Goal: Task Accomplishment & Management: Use online tool/utility

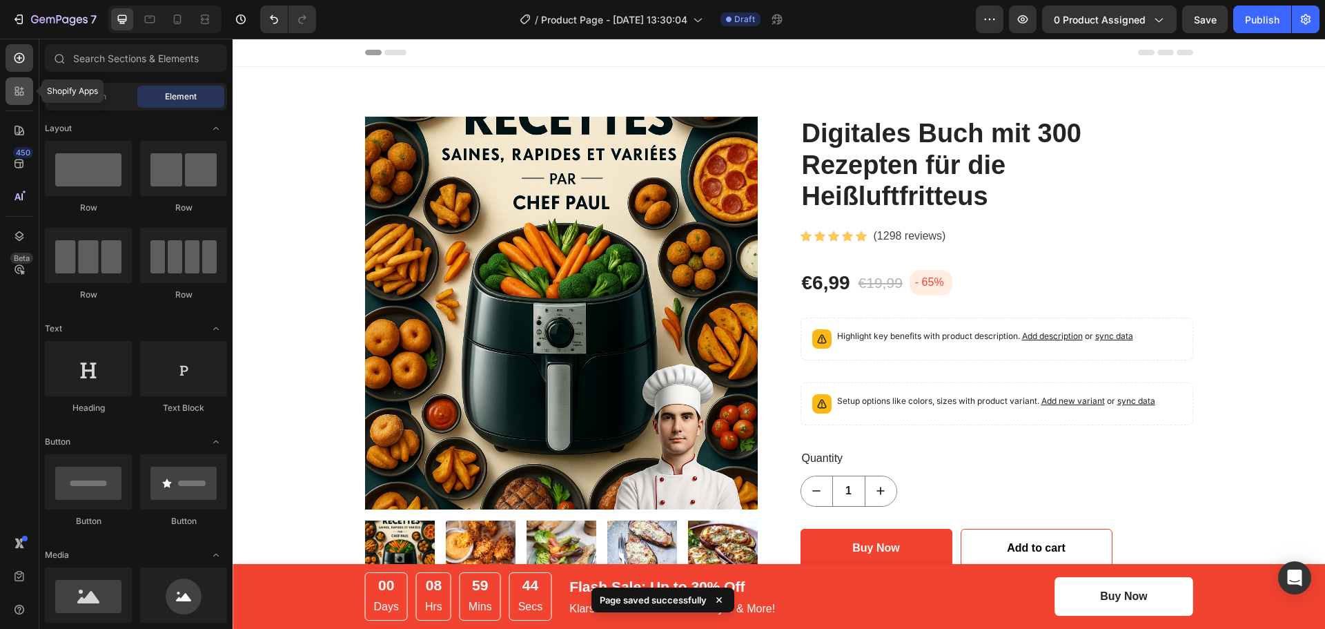
click at [15, 101] on div at bounding box center [20, 91] width 28 height 28
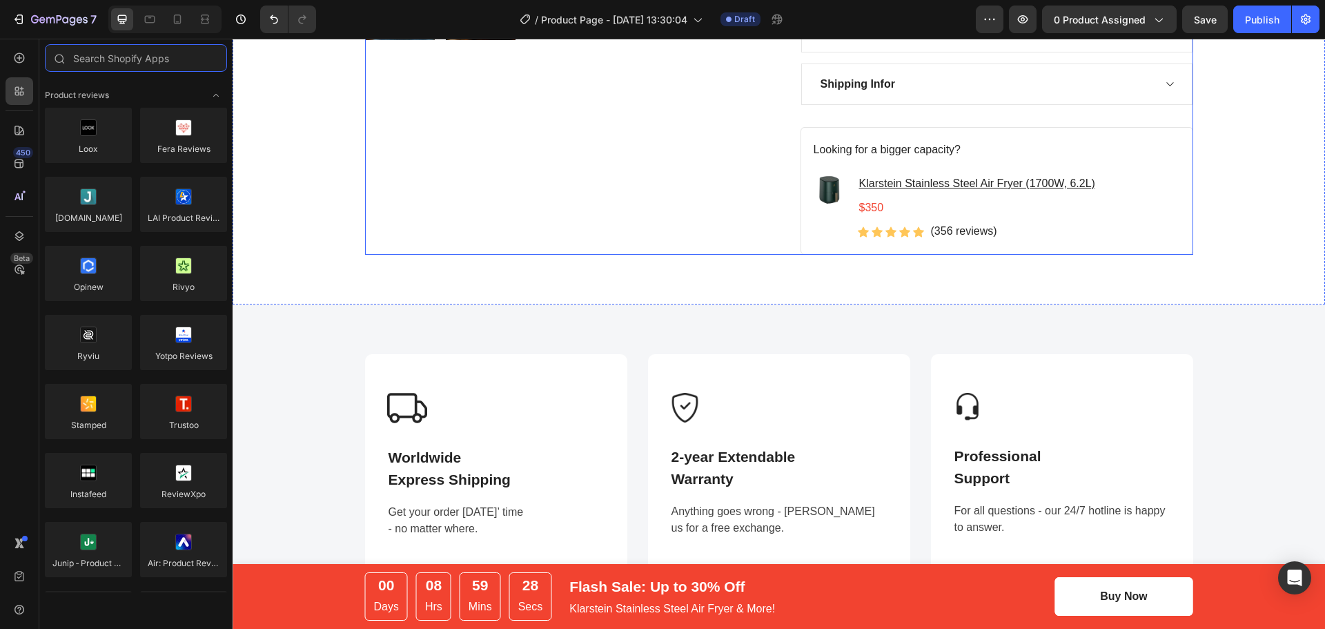
scroll to position [690, 0]
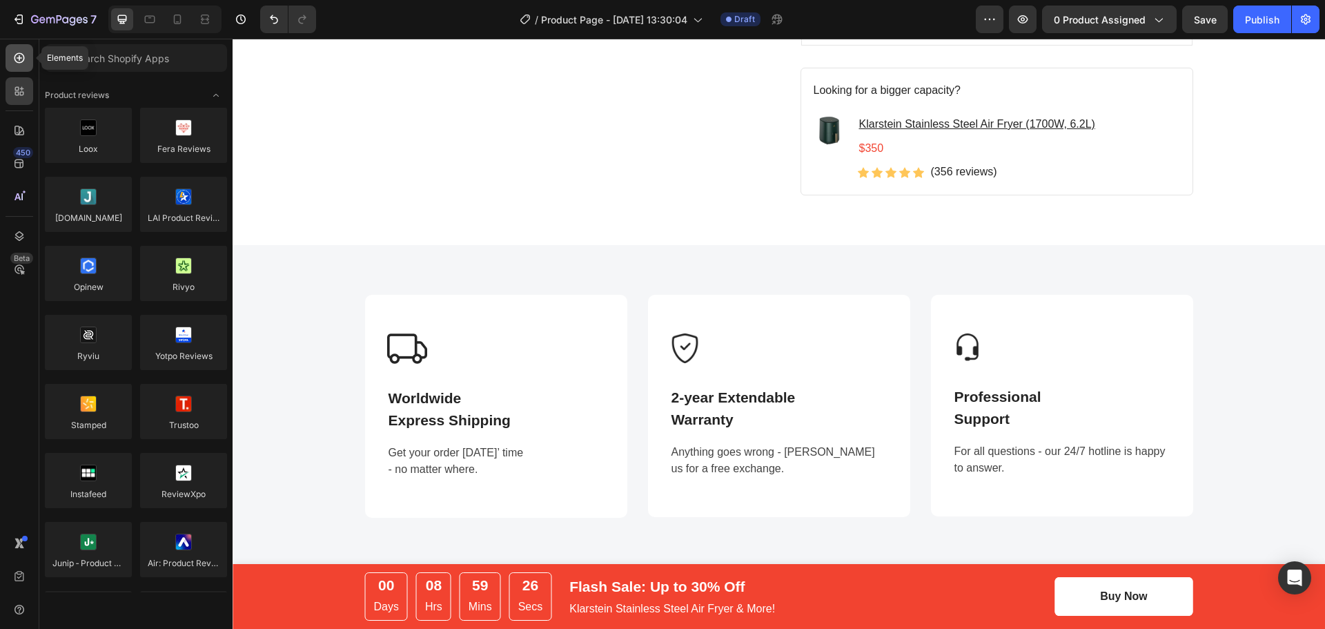
click at [27, 61] on div at bounding box center [20, 58] width 28 height 28
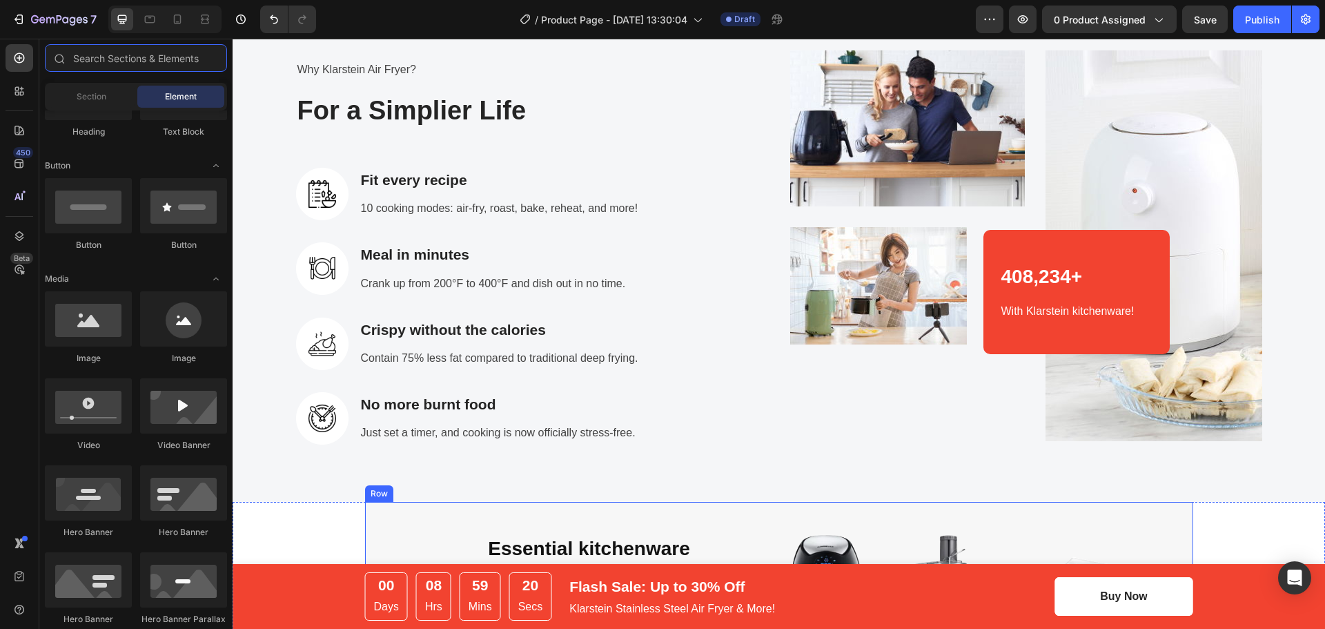
scroll to position [1863, 0]
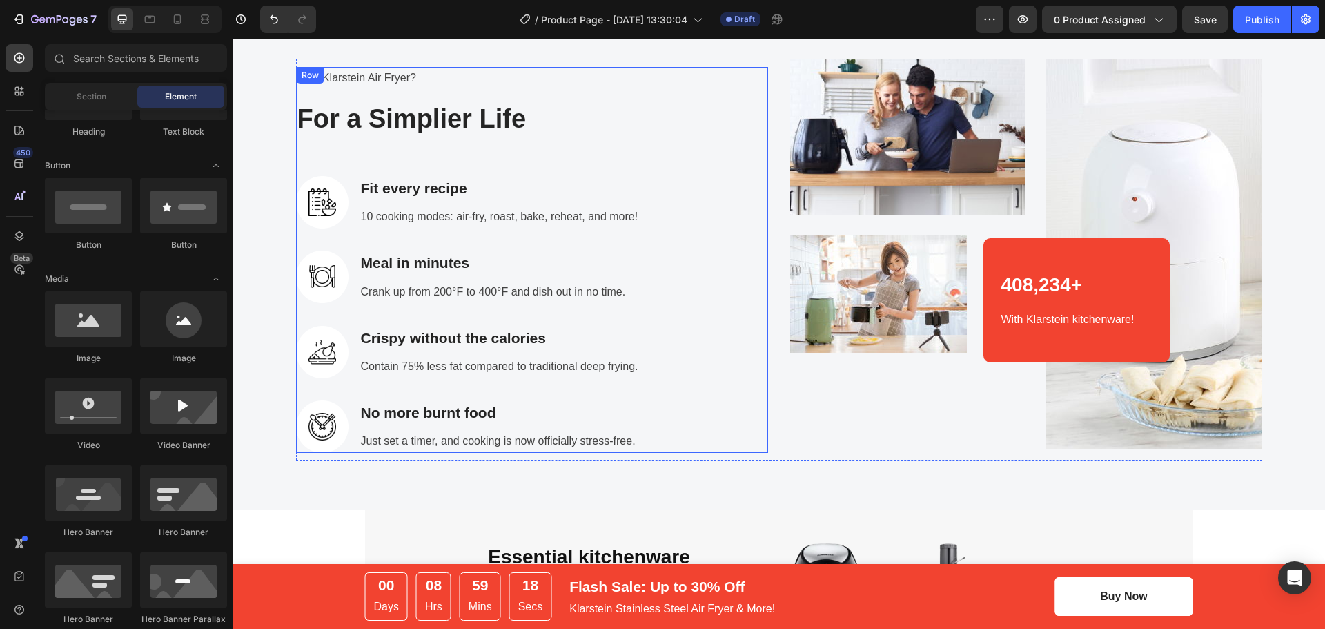
click at [594, 315] on div "Why Klarstein Air Fryer? Text block For a Simplier Life Heading Image Fit every…" at bounding box center [532, 260] width 472 height 386
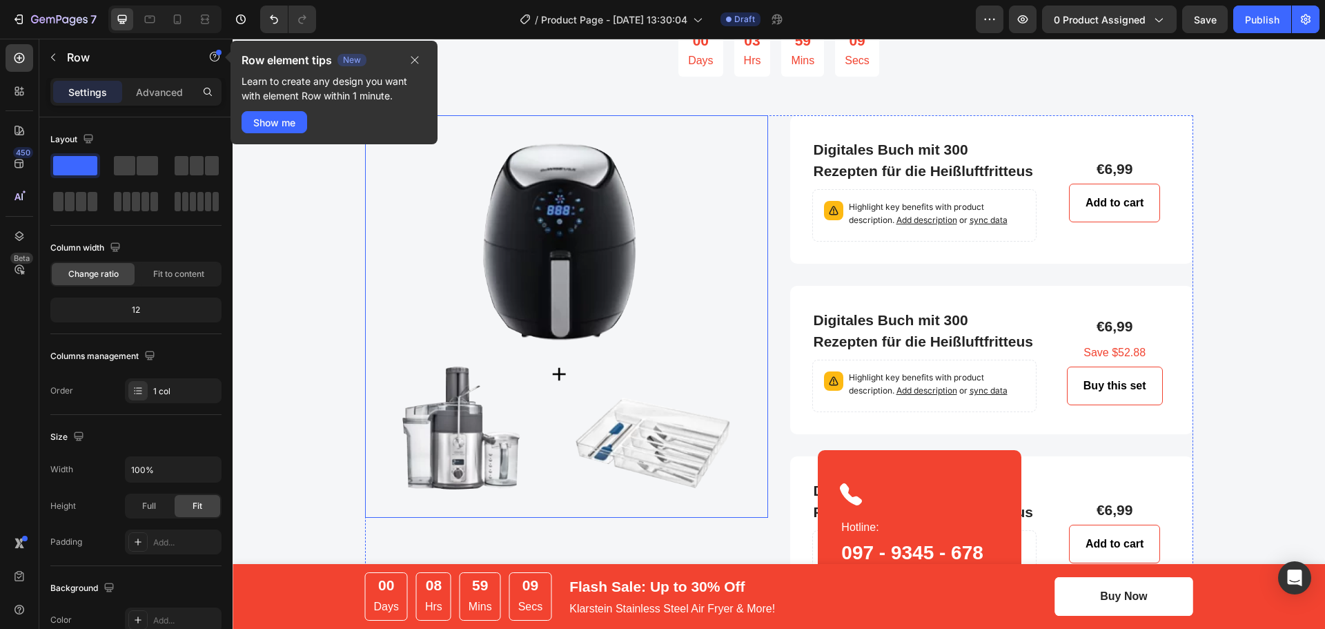
scroll to position [3313, 0]
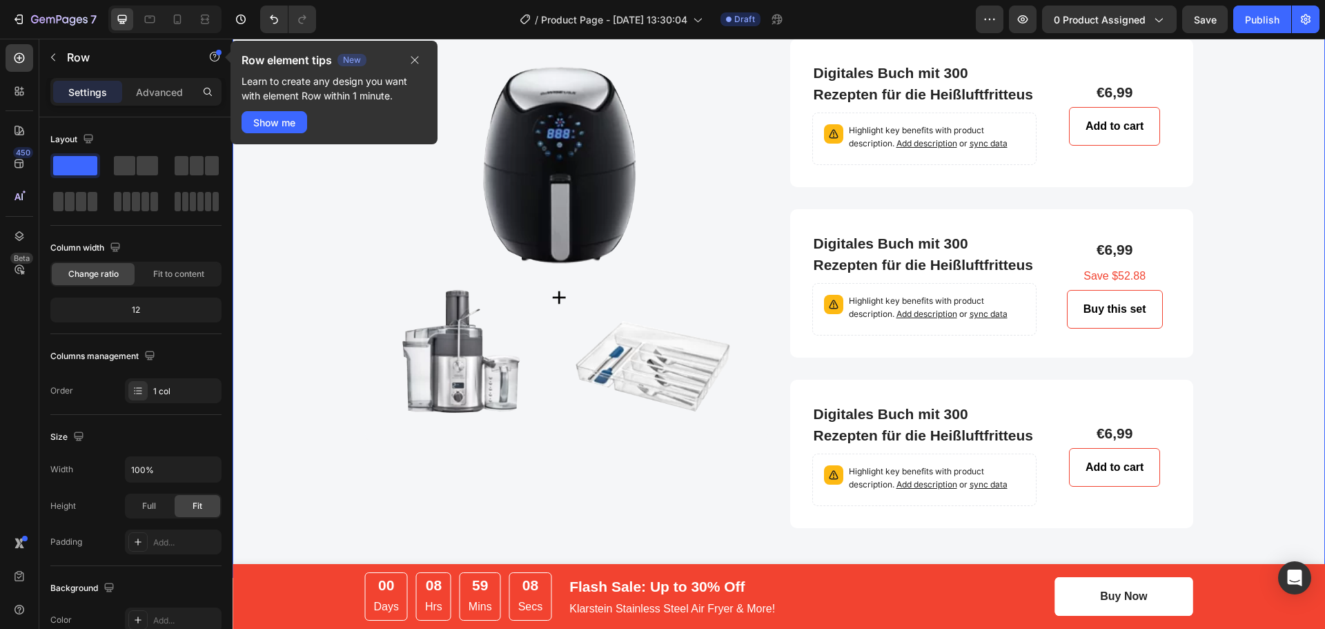
click at [324, 199] on div "Choose your perfect set Text block To Start Living The Healthy Way Heading 00 D…" at bounding box center [779, 191] width 1072 height 674
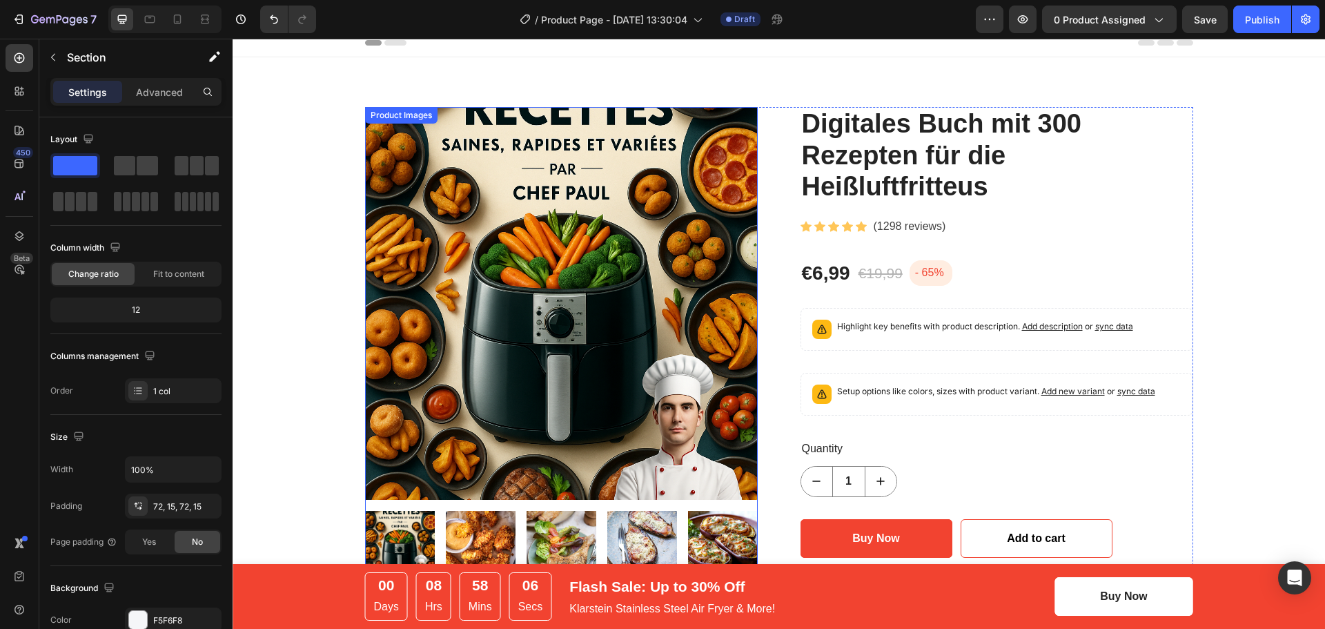
scroll to position [0, 0]
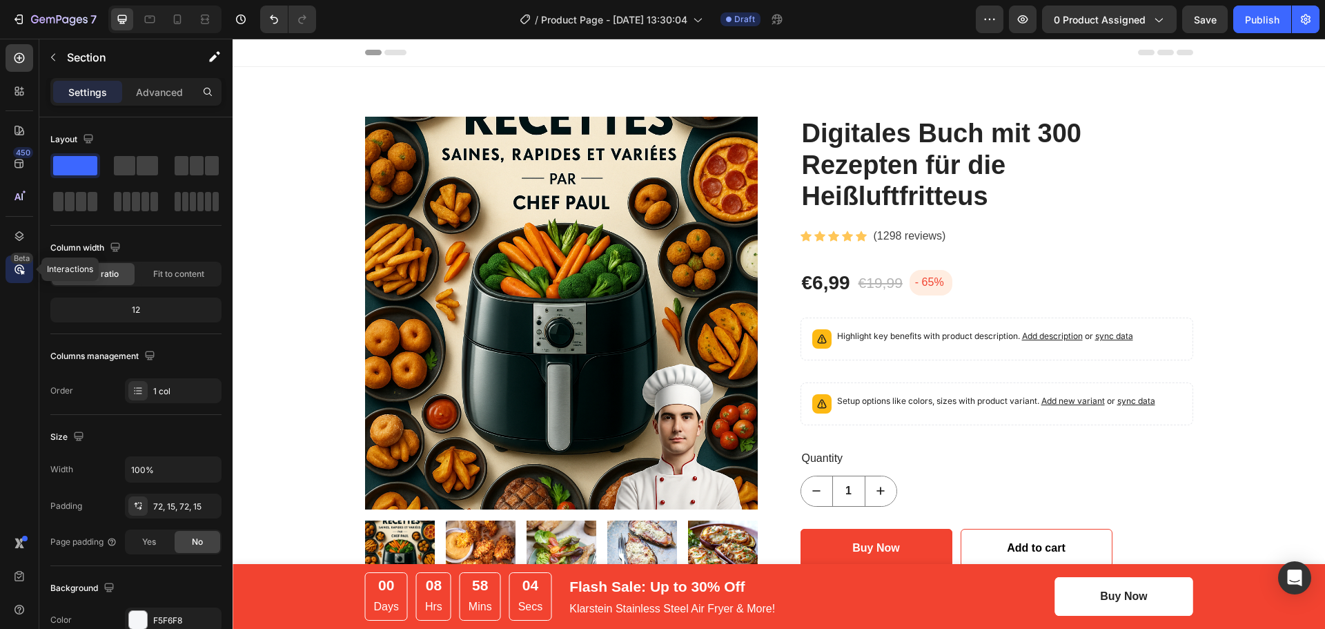
click at [21, 255] on div "Beta" at bounding box center [21, 258] width 23 height 11
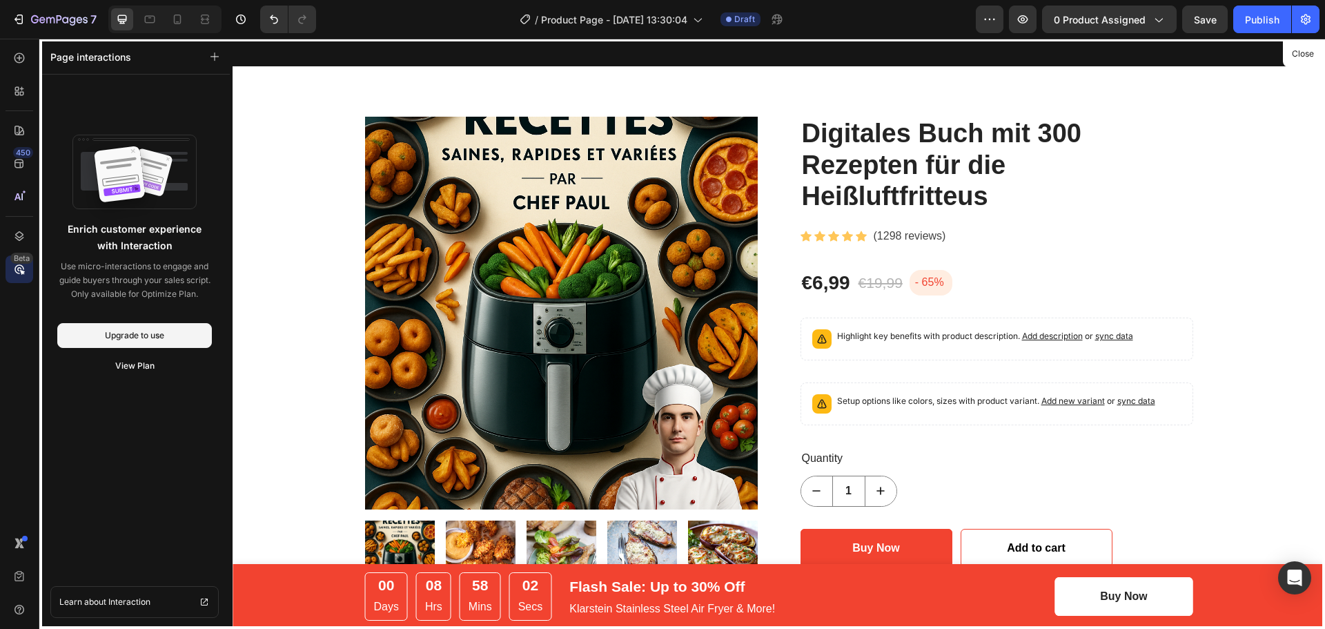
click at [17, 260] on div "Beta" at bounding box center [21, 258] width 23 height 11
click at [19, 232] on icon at bounding box center [19, 236] width 9 height 10
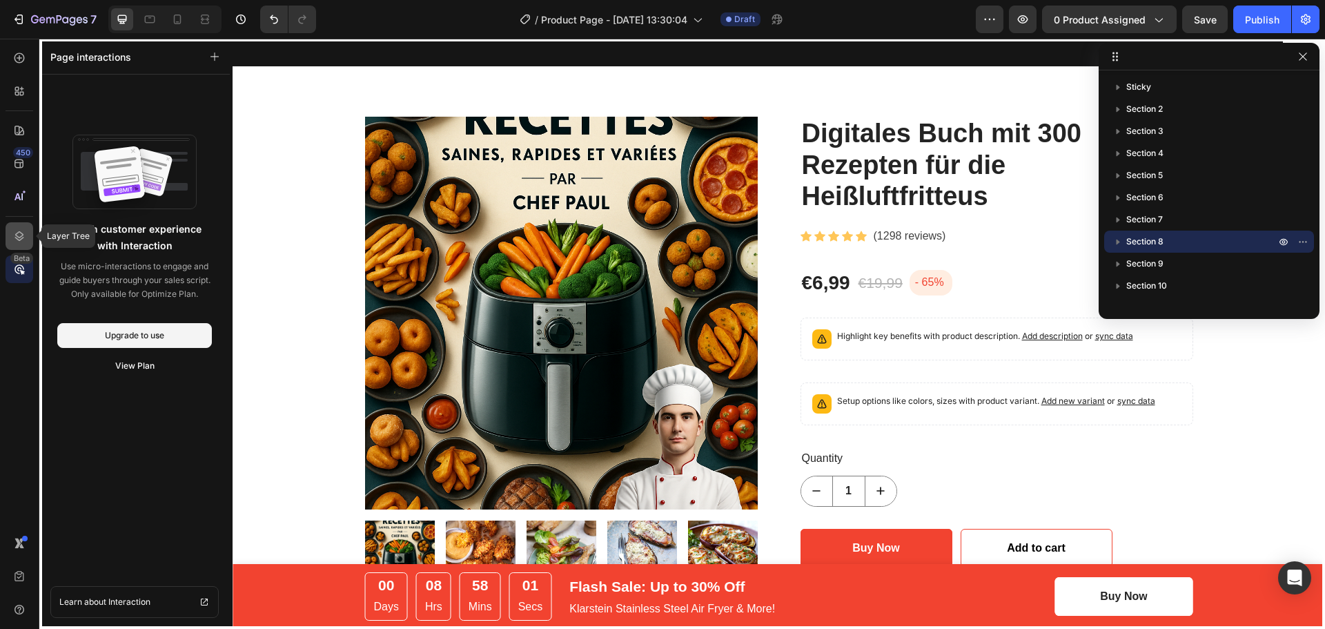
click at [19, 232] on icon at bounding box center [19, 236] width 9 height 10
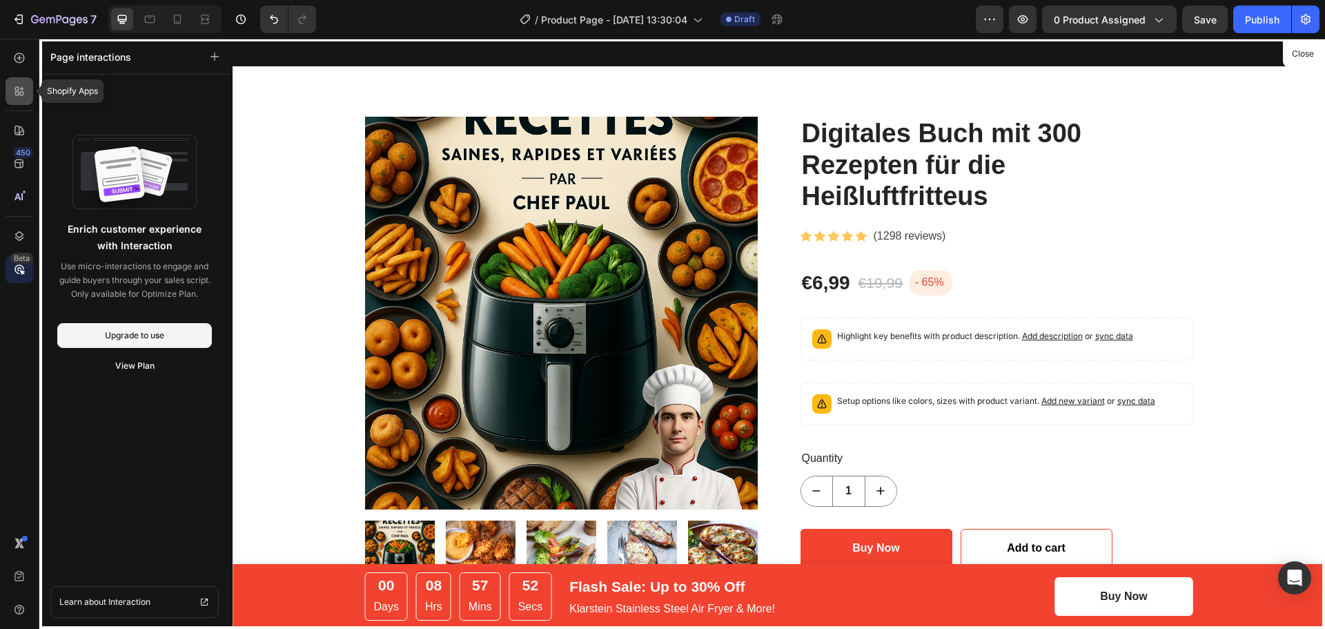
click at [19, 100] on div at bounding box center [20, 91] width 28 height 28
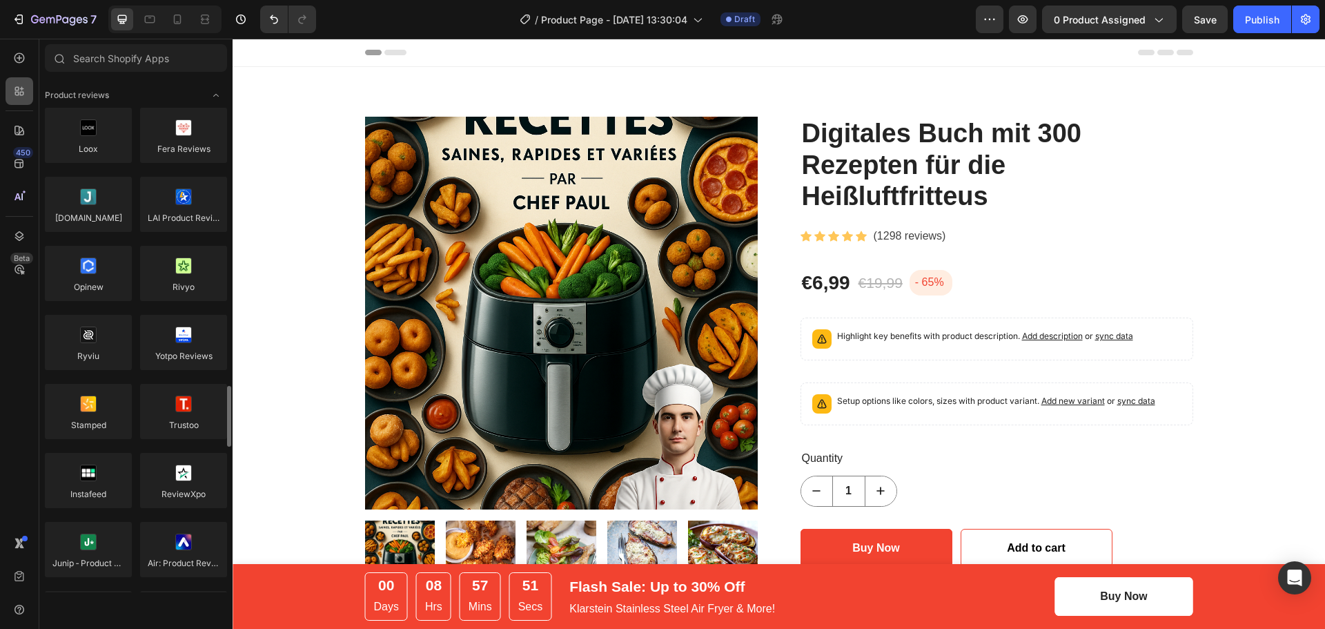
scroll to position [276, 0]
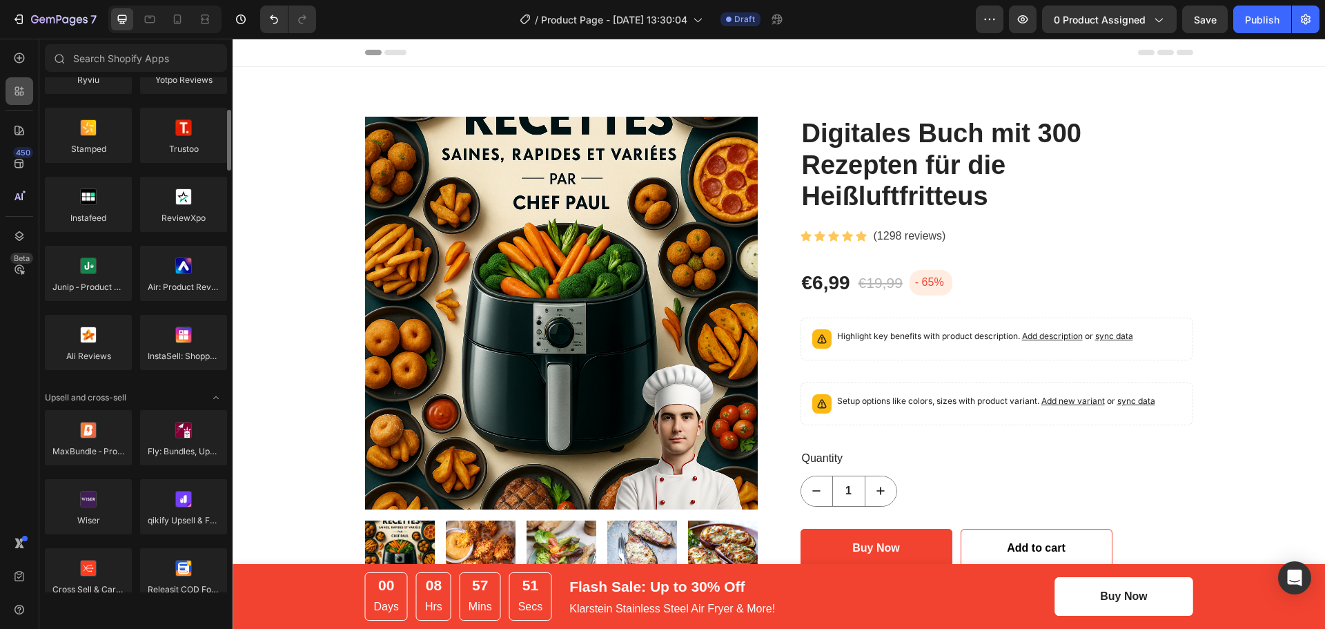
click at [19, 100] on div at bounding box center [20, 91] width 28 height 28
click at [16, 122] on div at bounding box center [20, 131] width 28 height 28
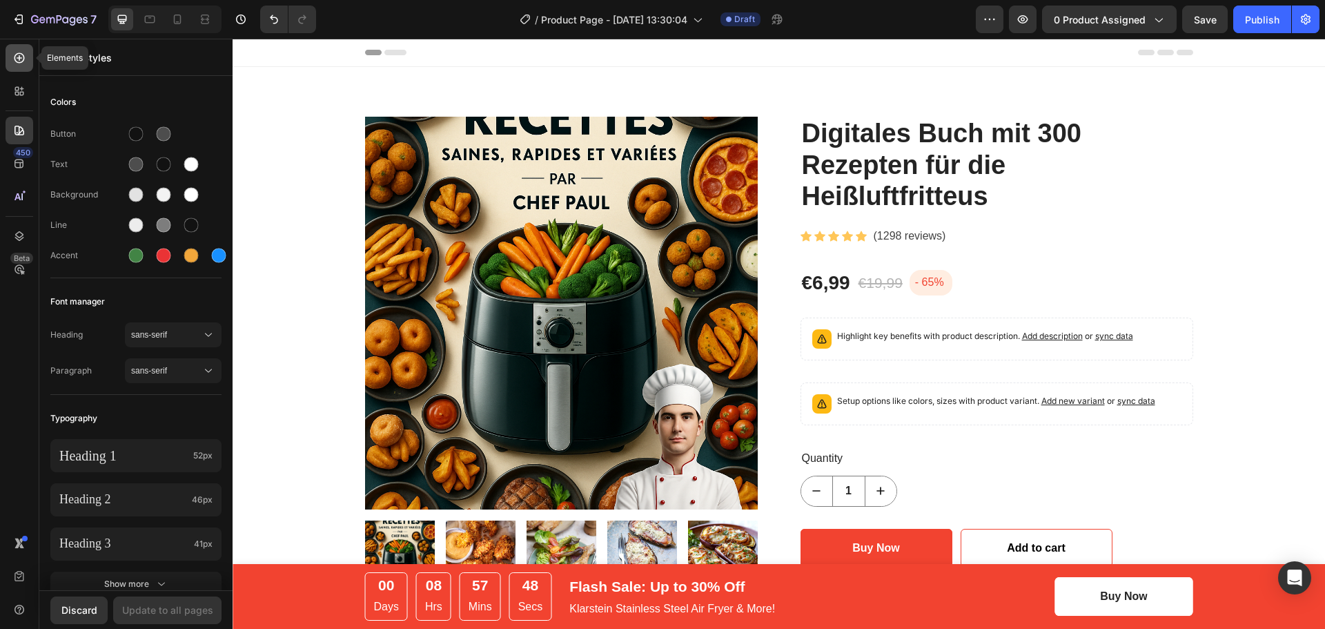
click at [23, 59] on icon at bounding box center [19, 58] width 14 height 14
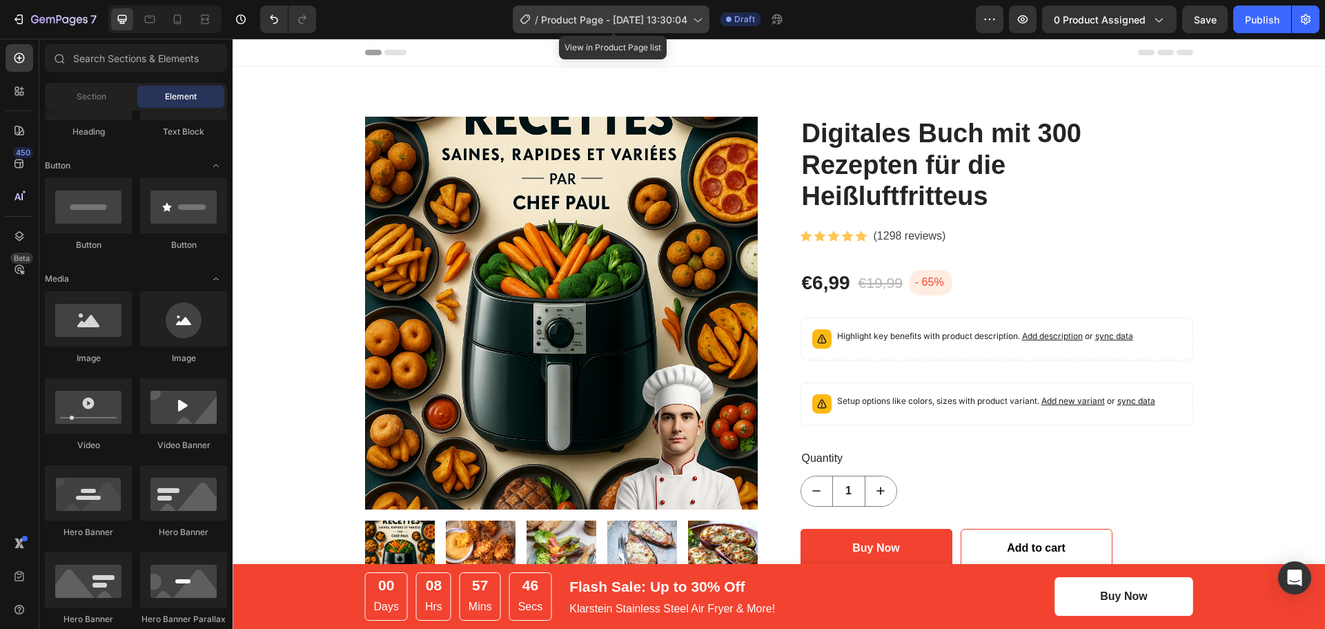
click at [700, 24] on icon at bounding box center [697, 19] width 14 height 14
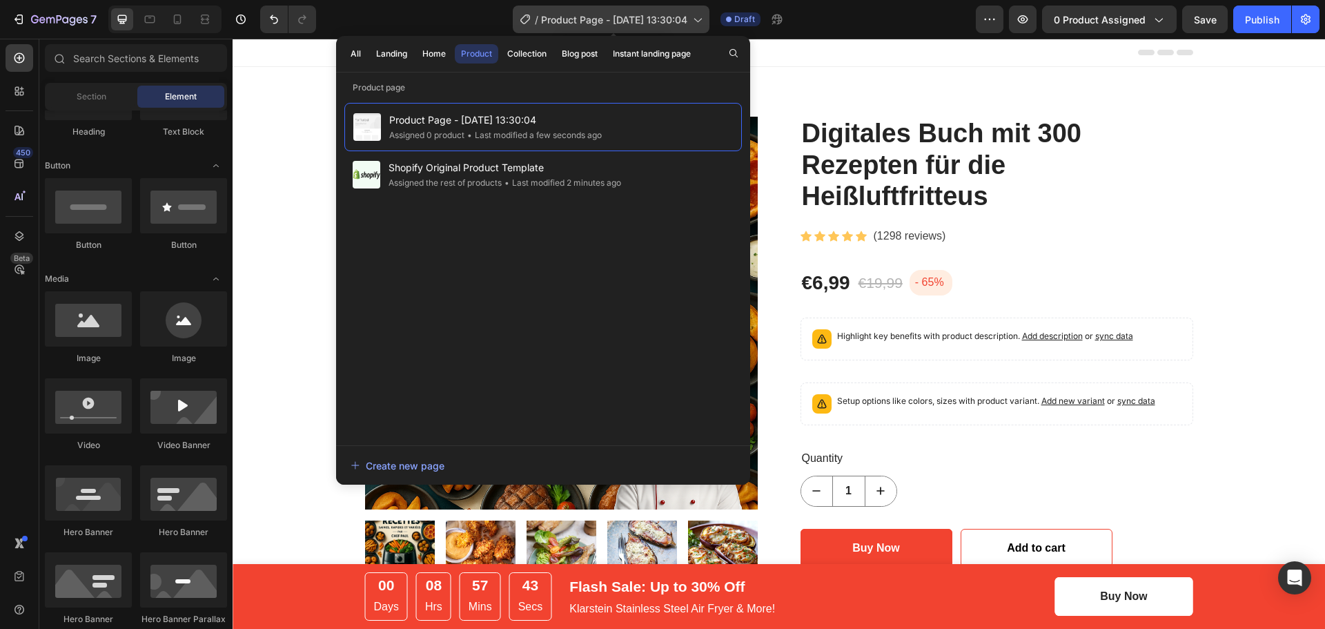
click at [700, 24] on icon at bounding box center [697, 19] width 14 height 14
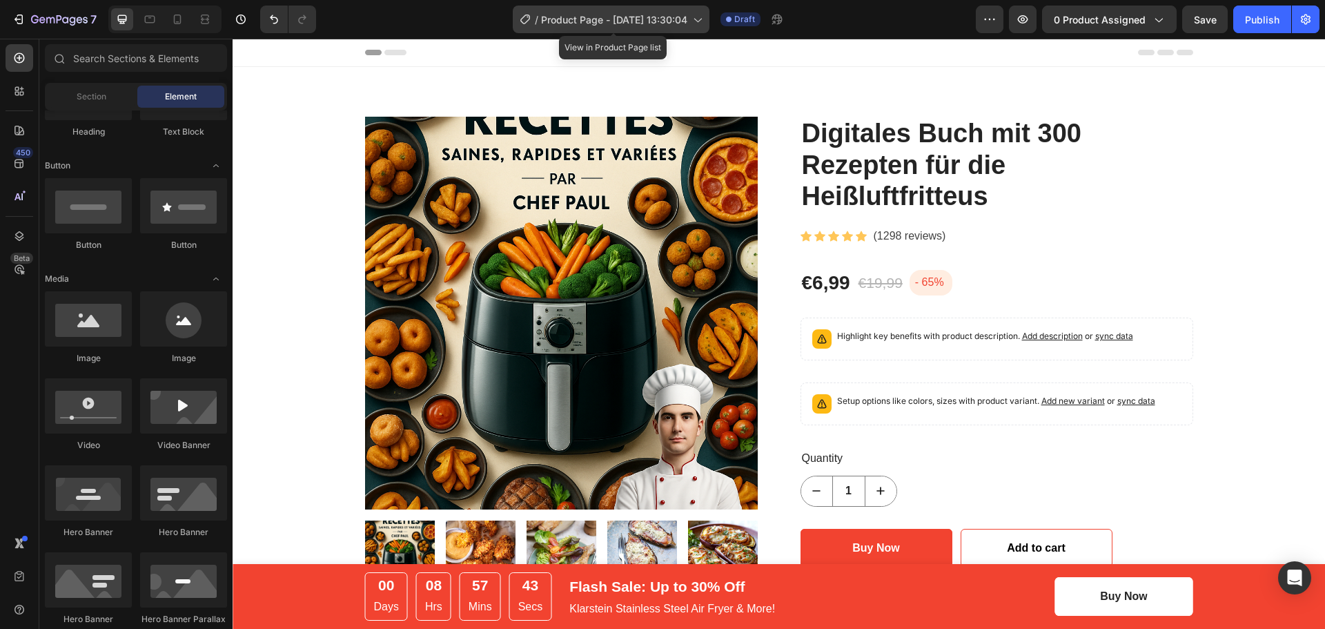
click at [700, 24] on icon at bounding box center [697, 19] width 14 height 14
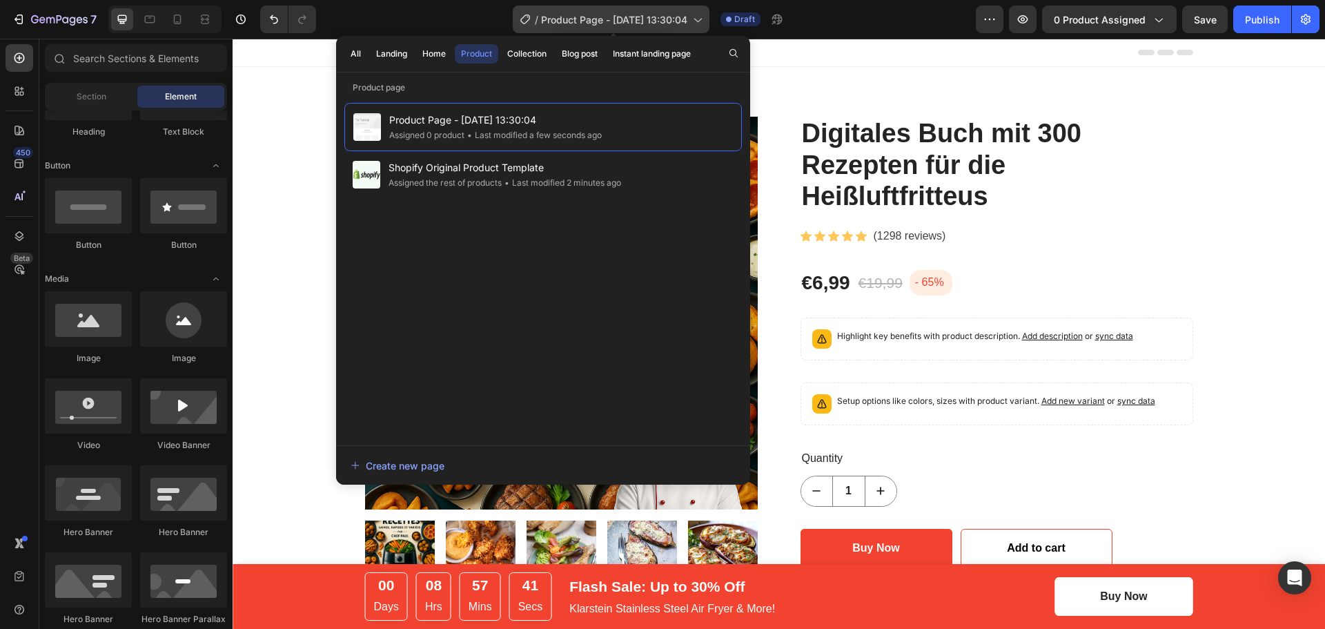
click at [681, 19] on span "Product Page - [DATE] 13:30:04" at bounding box center [614, 19] width 146 height 14
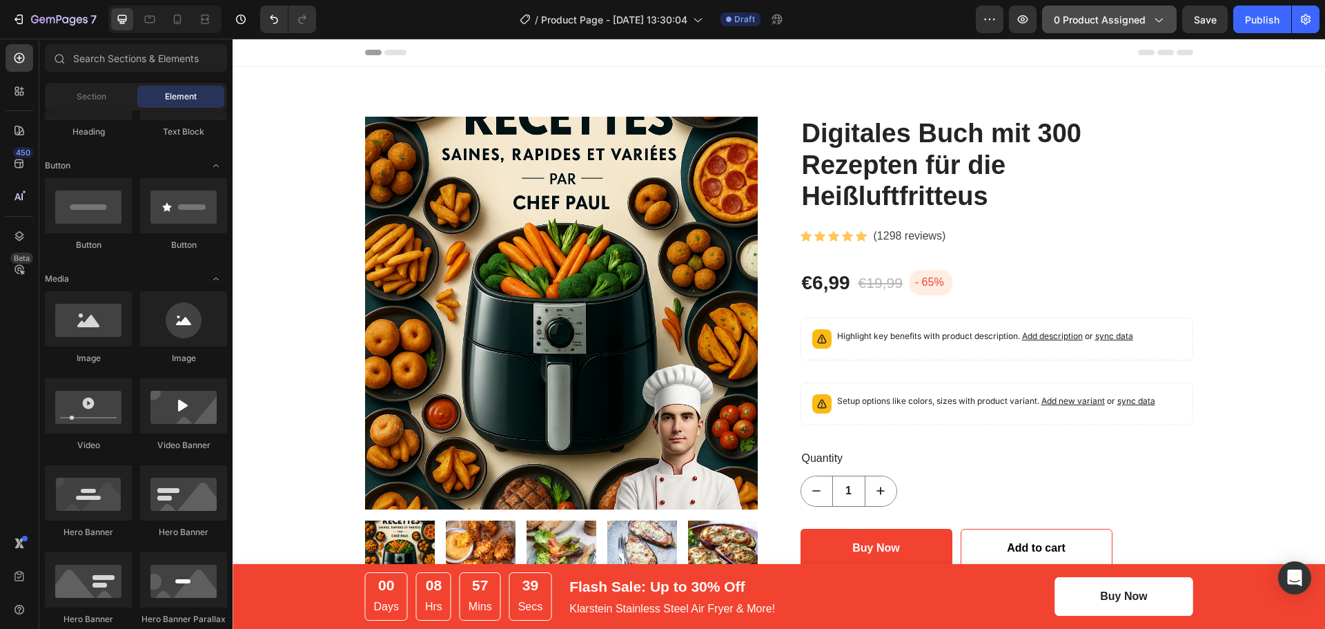
click at [1155, 14] on icon "button" at bounding box center [1158, 19] width 14 height 14
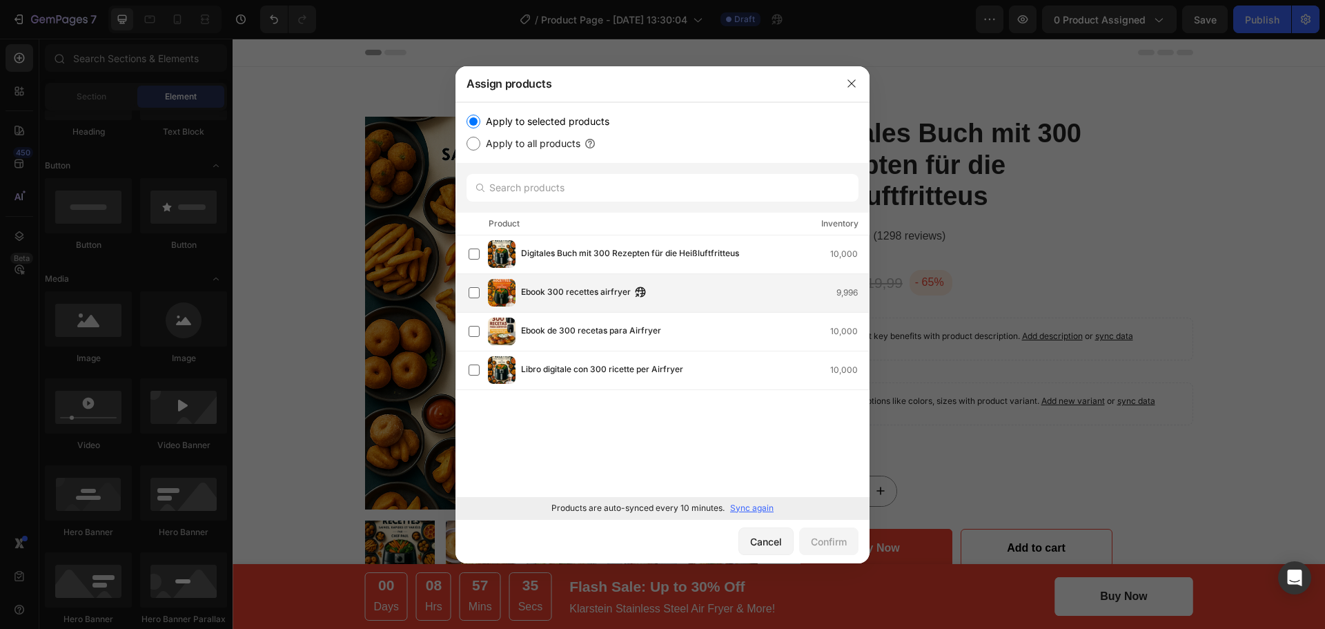
click at [489, 296] on img at bounding box center [502, 293] width 28 height 28
click at [847, 531] on button "Confirm" at bounding box center [828, 541] width 59 height 28
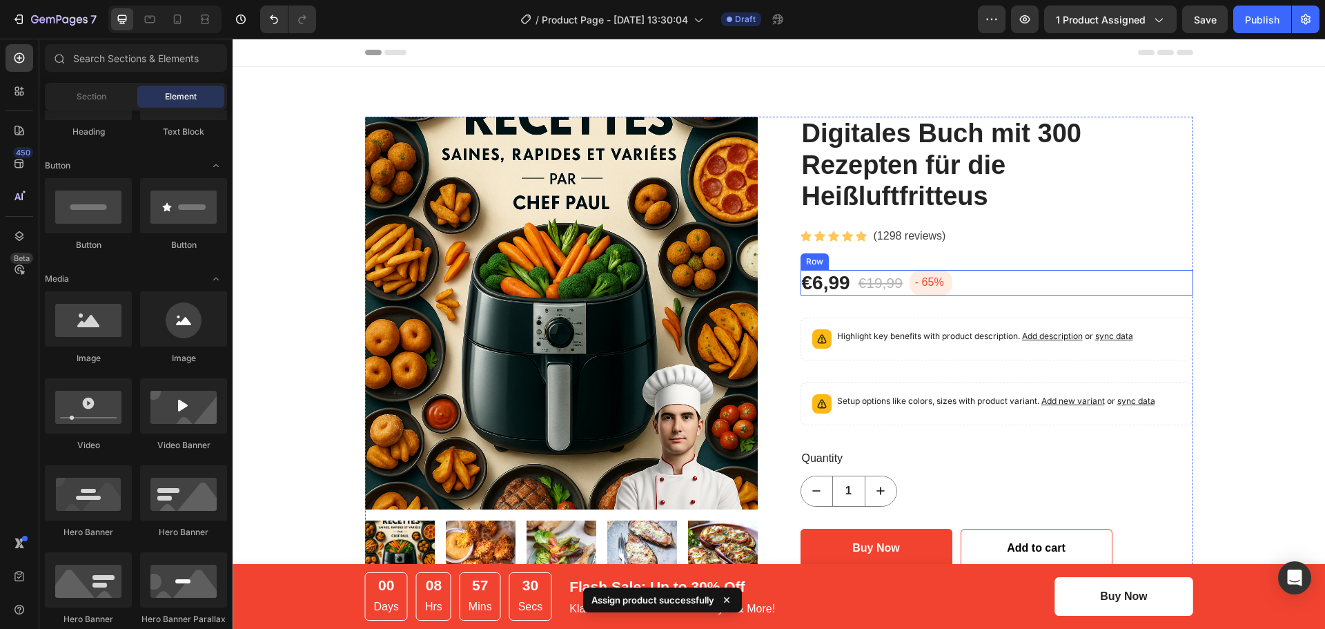
click at [1091, 274] on div "€6,99 (P) Price (P) Price €19,99 (P) Price (P) Price - 65% Product Badge Row" at bounding box center [997, 283] width 393 height 26
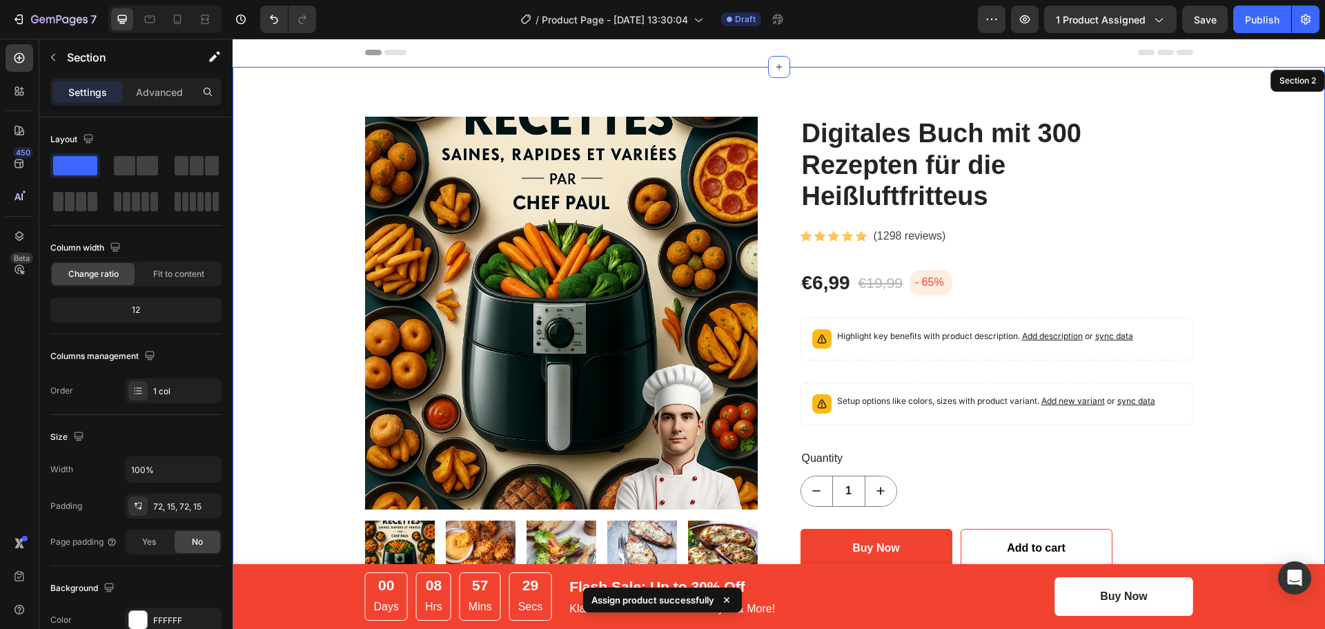
click at [1235, 242] on div "Product Images Digitales Buch mit 300 Rezepten für die Heißluftfritteus (P) Tit…" at bounding box center [779, 501] width 1072 height 769
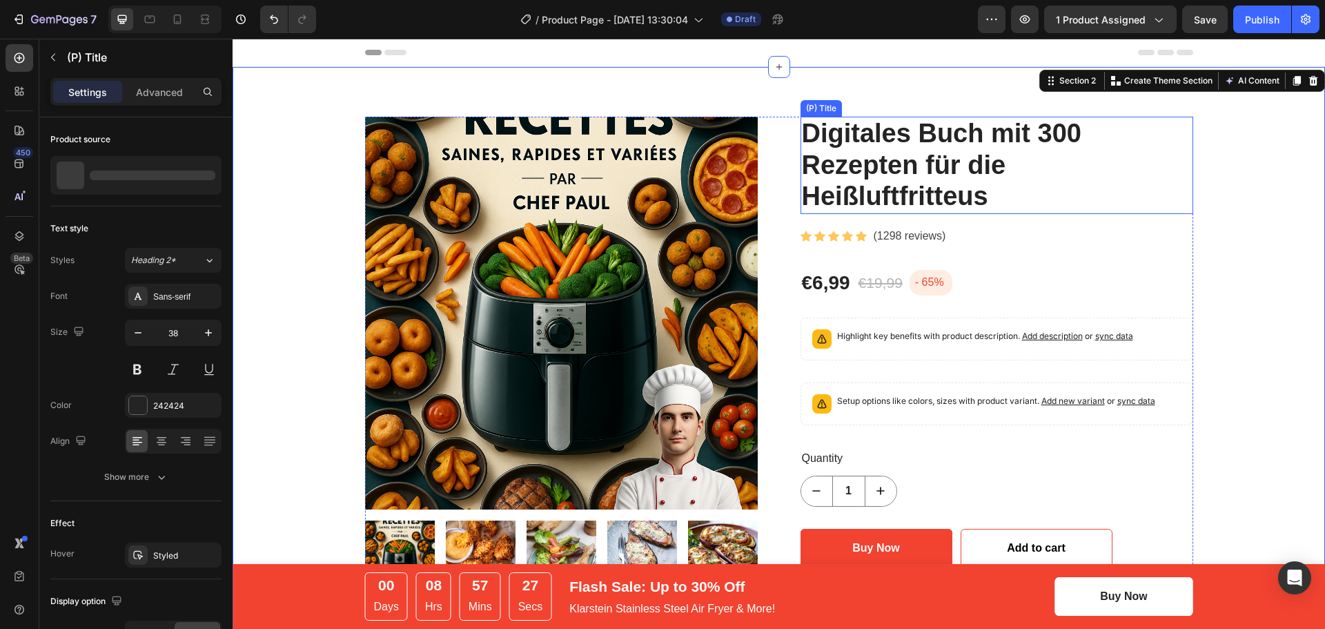
click at [897, 119] on h2 "Digitales Buch mit 300 Rezepten für die Heißluftfritteus" at bounding box center [997, 165] width 393 height 97
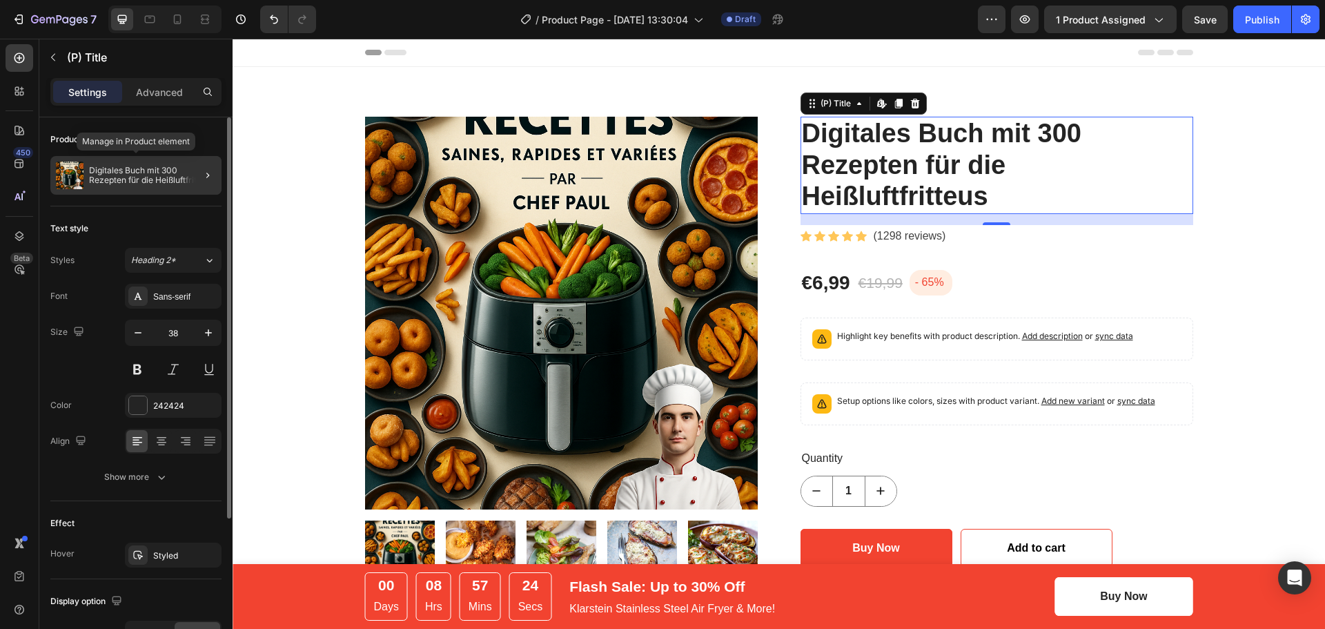
click at [138, 174] on p "Digitales Buch mit 300 Rezepten für die Heißluftfritteus" at bounding box center [152, 175] width 127 height 19
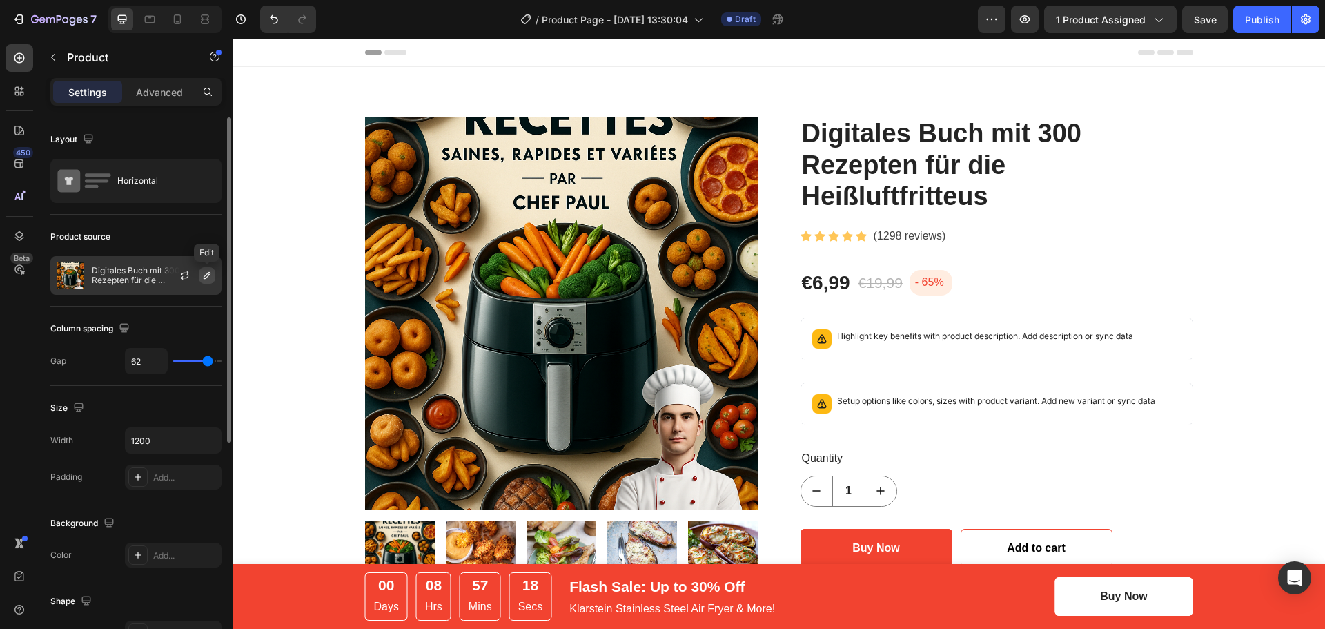
click at [202, 277] on icon "button" at bounding box center [207, 275] width 11 height 11
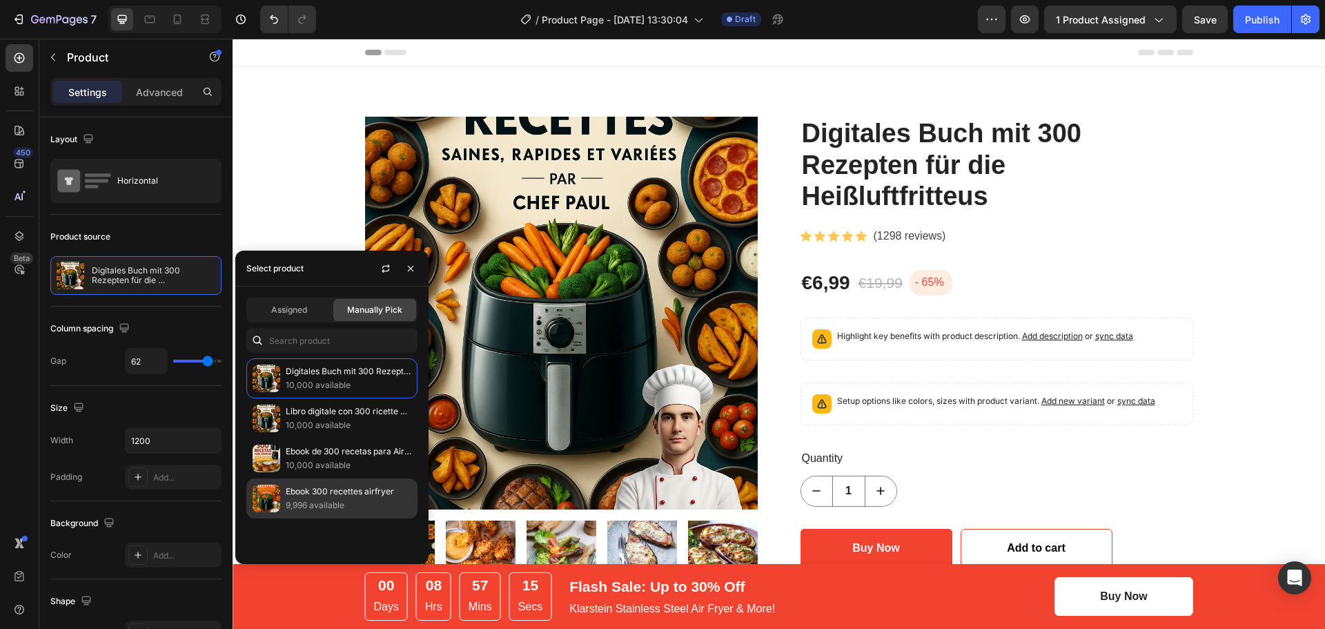
click at [344, 502] on p "9,996 available" at bounding box center [349, 505] width 126 height 14
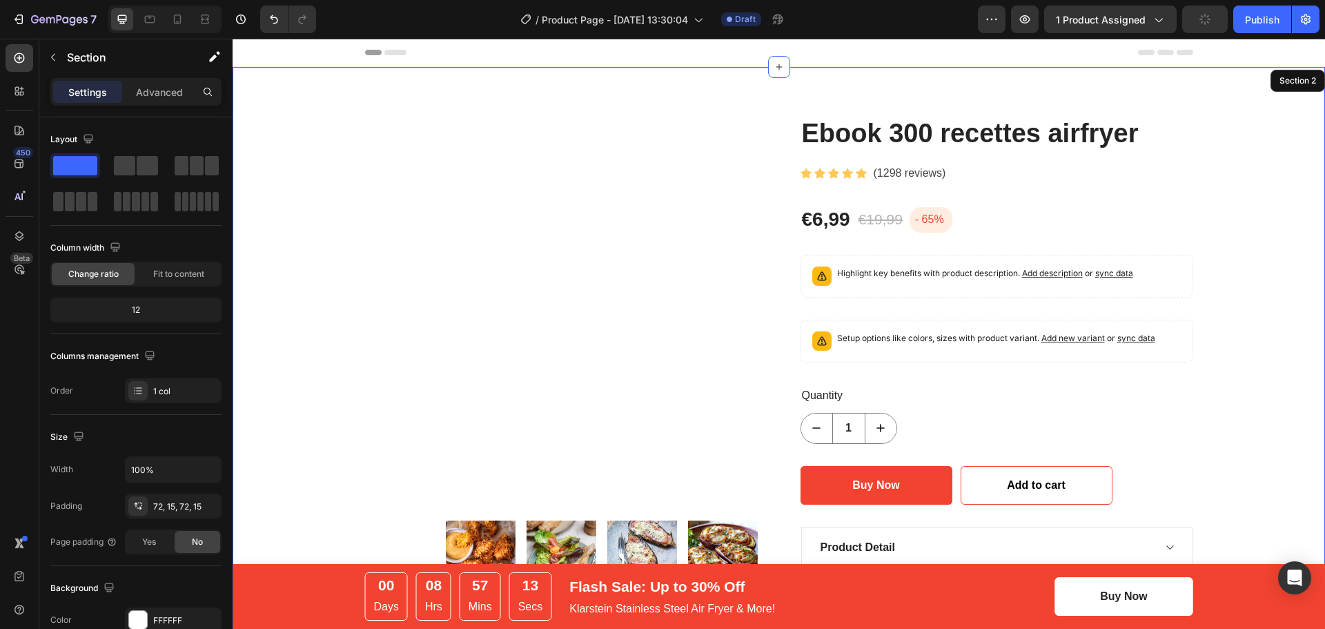
click at [857, 100] on div "Product Images Ebook 300 recettes airfryer (P) Title Icon Icon Icon Icon Icon I…" at bounding box center [779, 469] width 1093 height 805
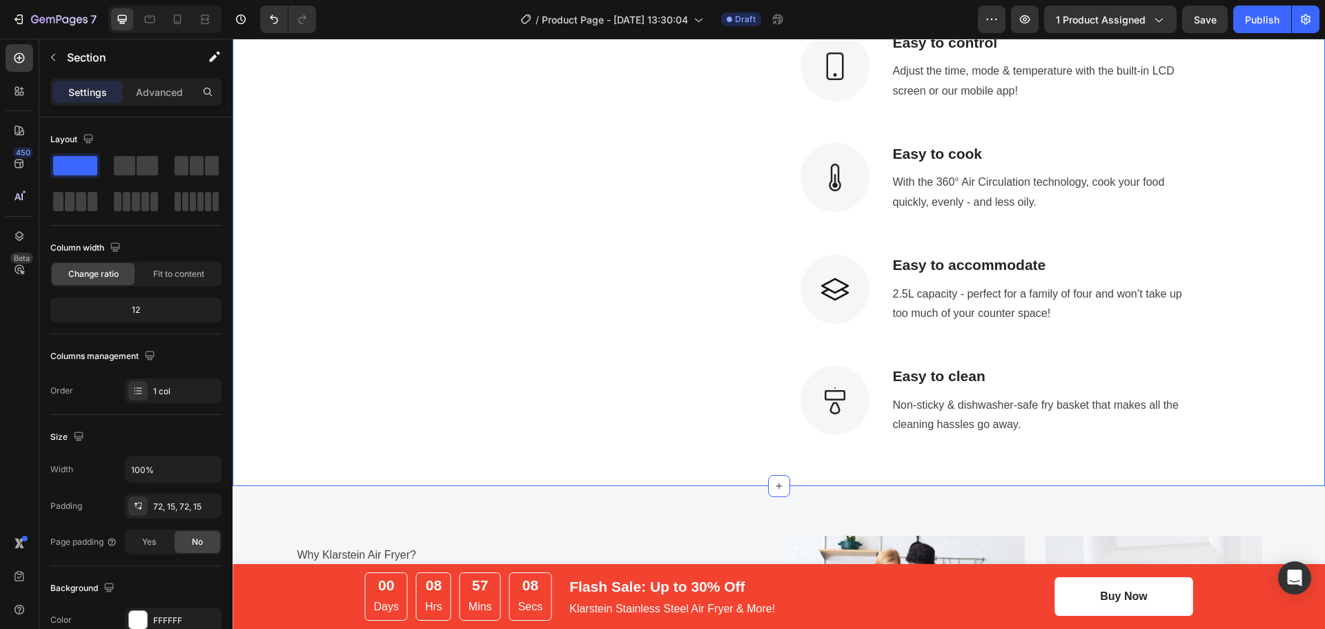
scroll to position [1311, 0]
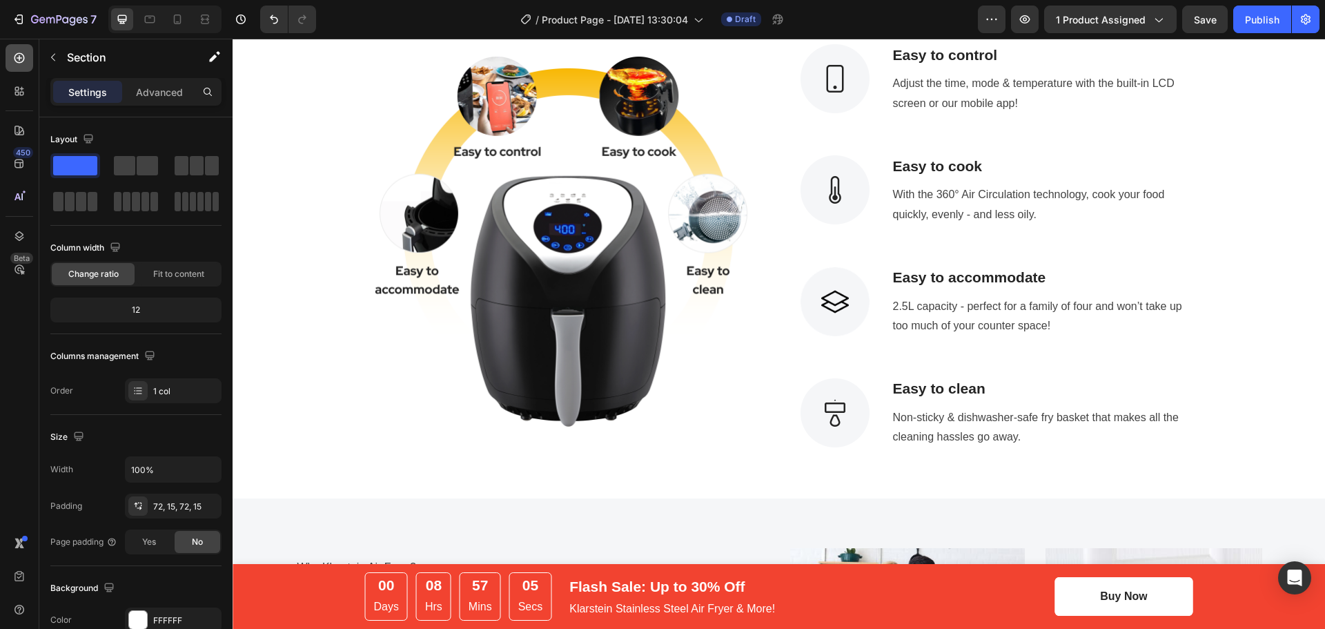
click at [18, 64] on div at bounding box center [20, 58] width 28 height 28
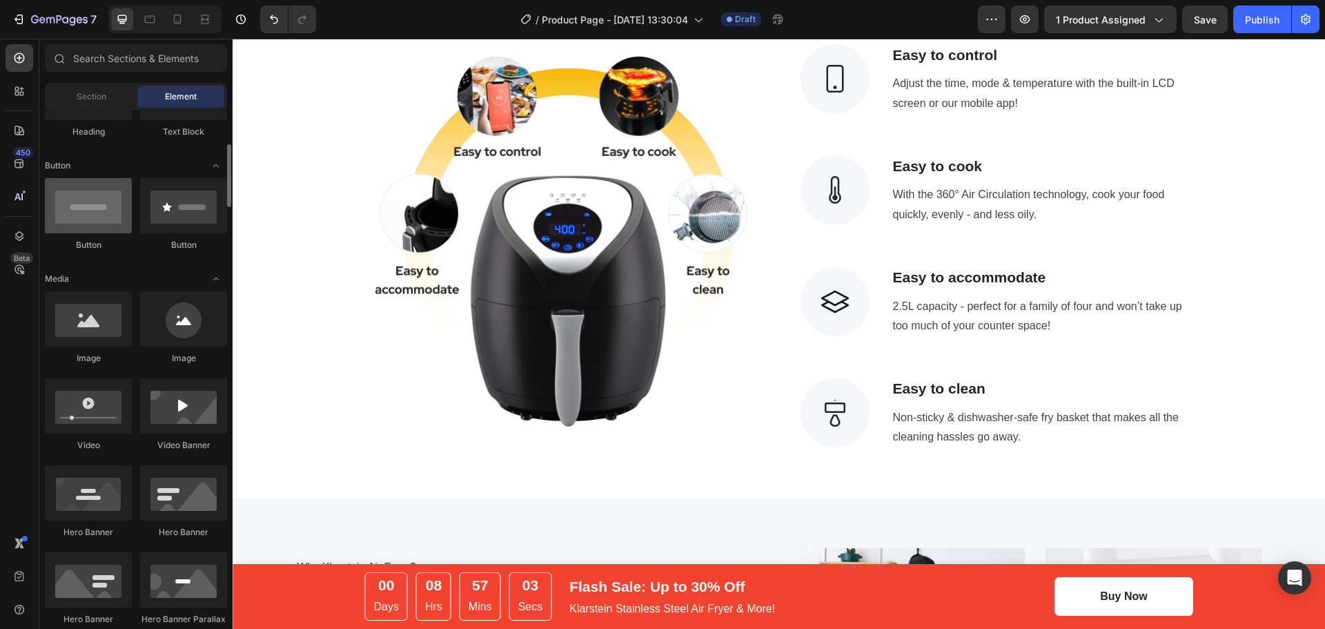
click at [93, 223] on div at bounding box center [88, 205] width 87 height 55
click at [172, 215] on div at bounding box center [183, 205] width 87 height 55
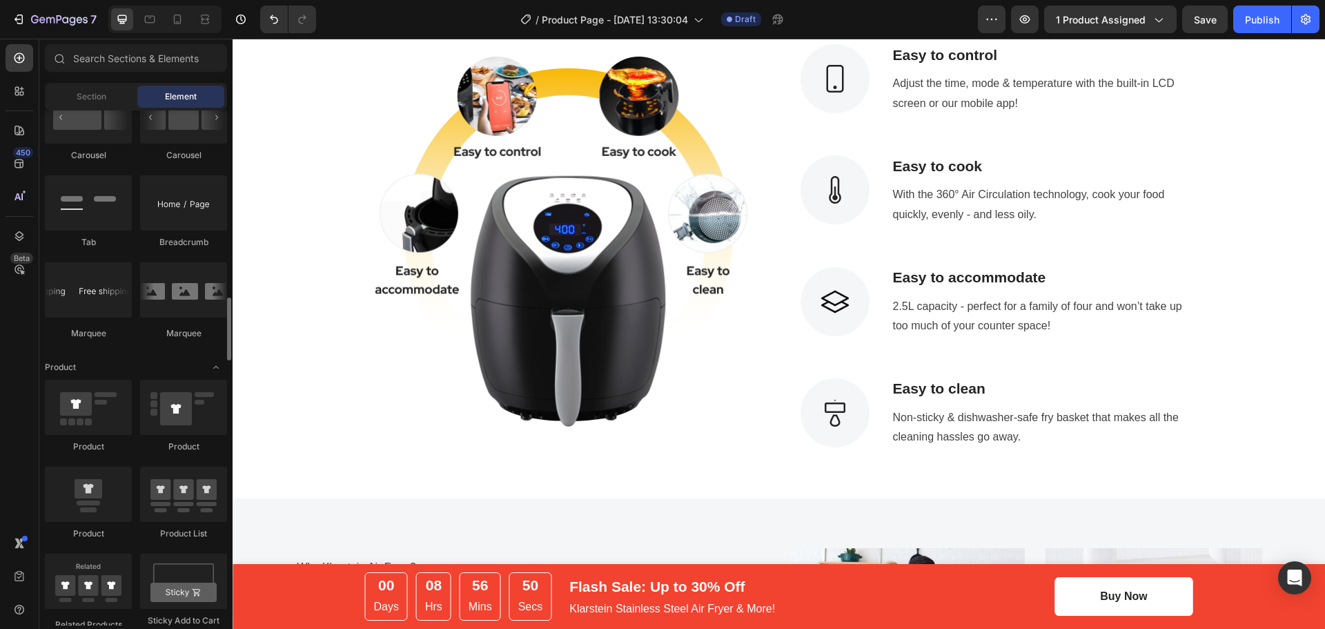
scroll to position [1725, 0]
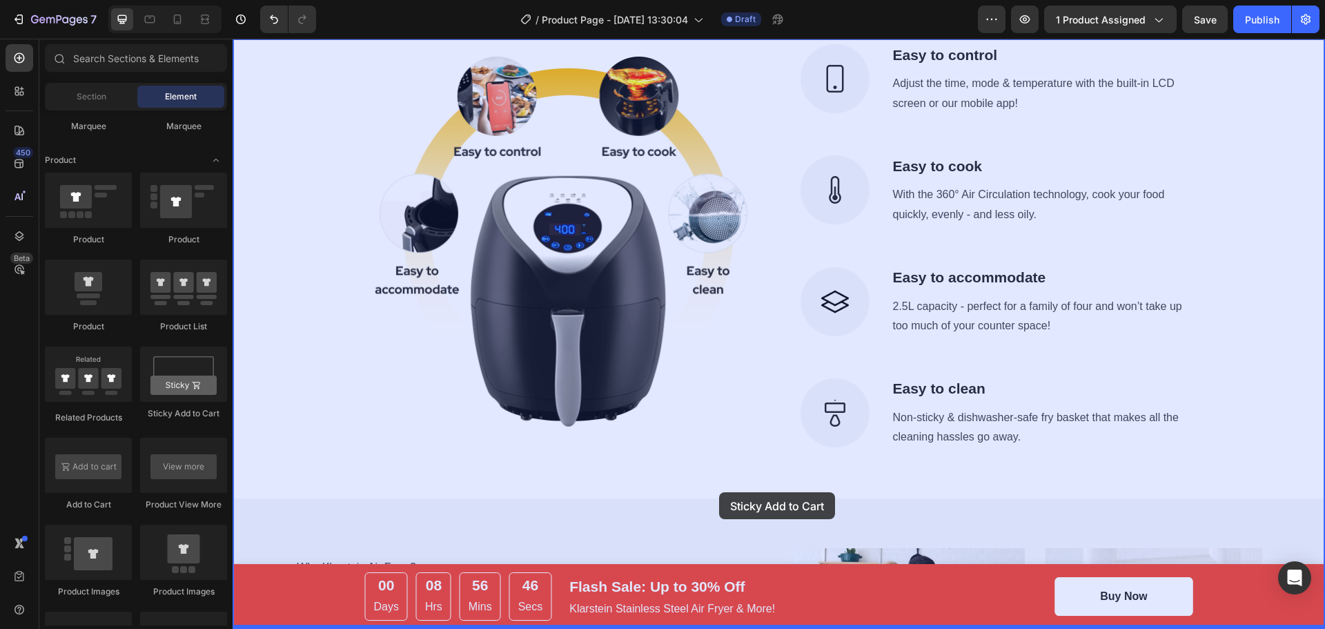
drag, startPoint x: 424, startPoint y: 420, endPoint x: 714, endPoint y: 488, distance: 297.0
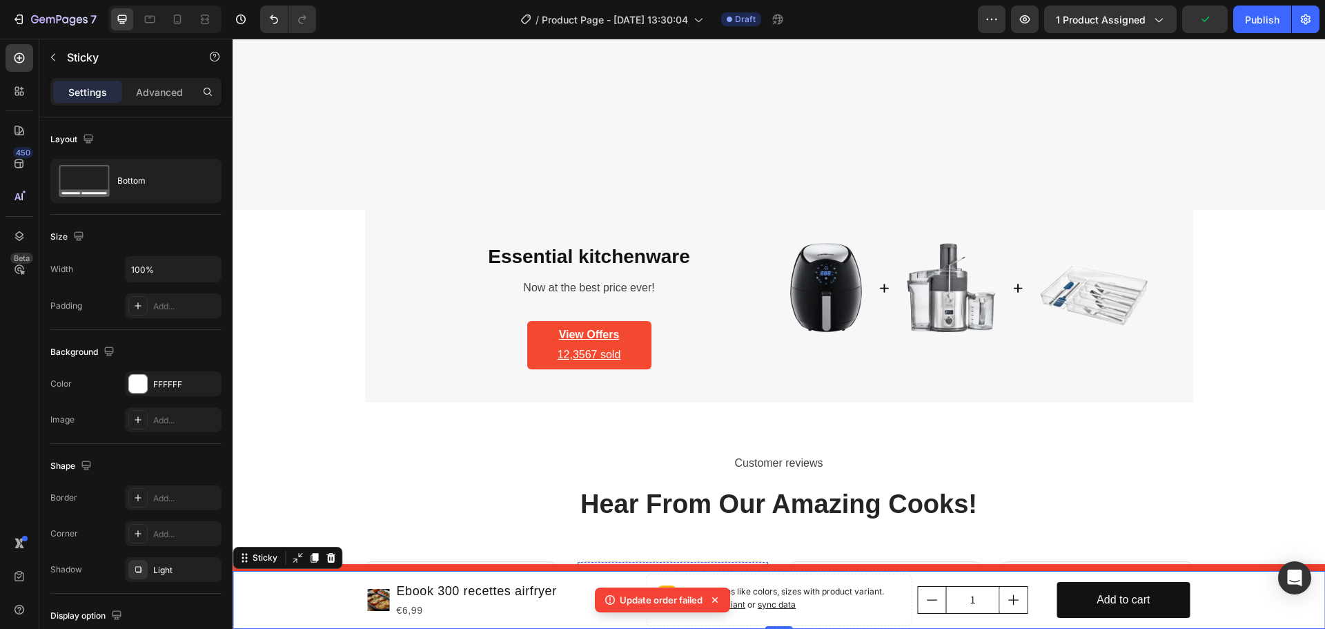
scroll to position [2584, 0]
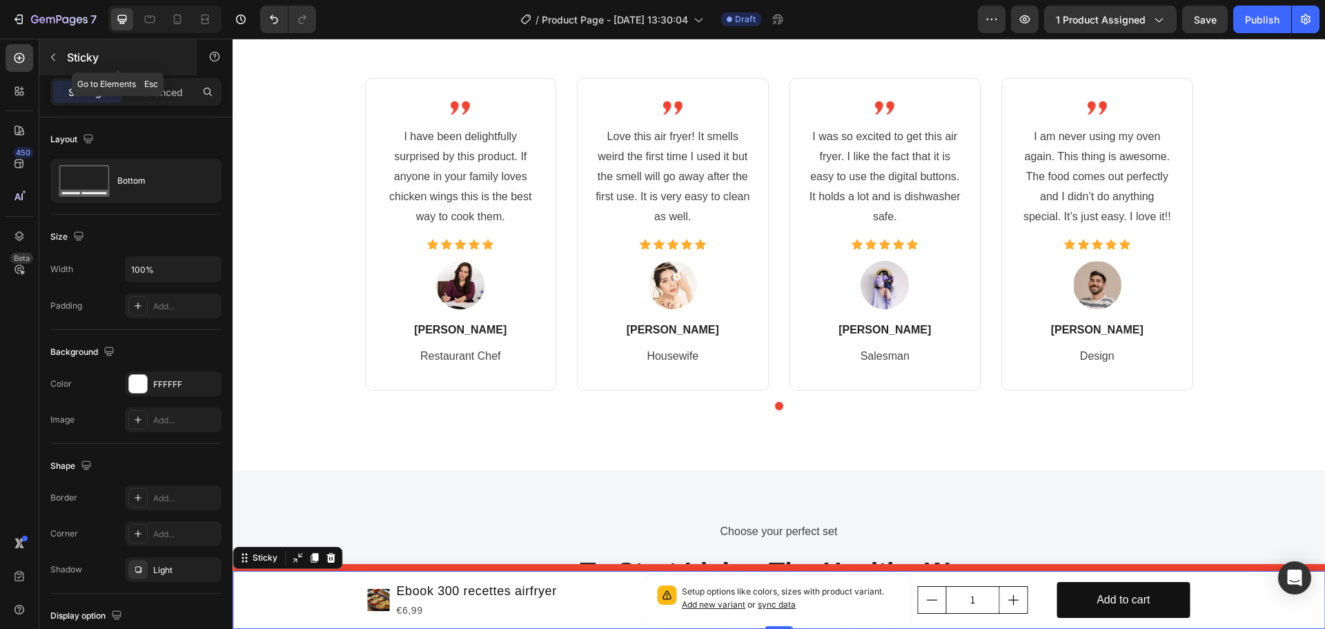
click at [57, 54] on icon "button" at bounding box center [53, 57] width 11 height 11
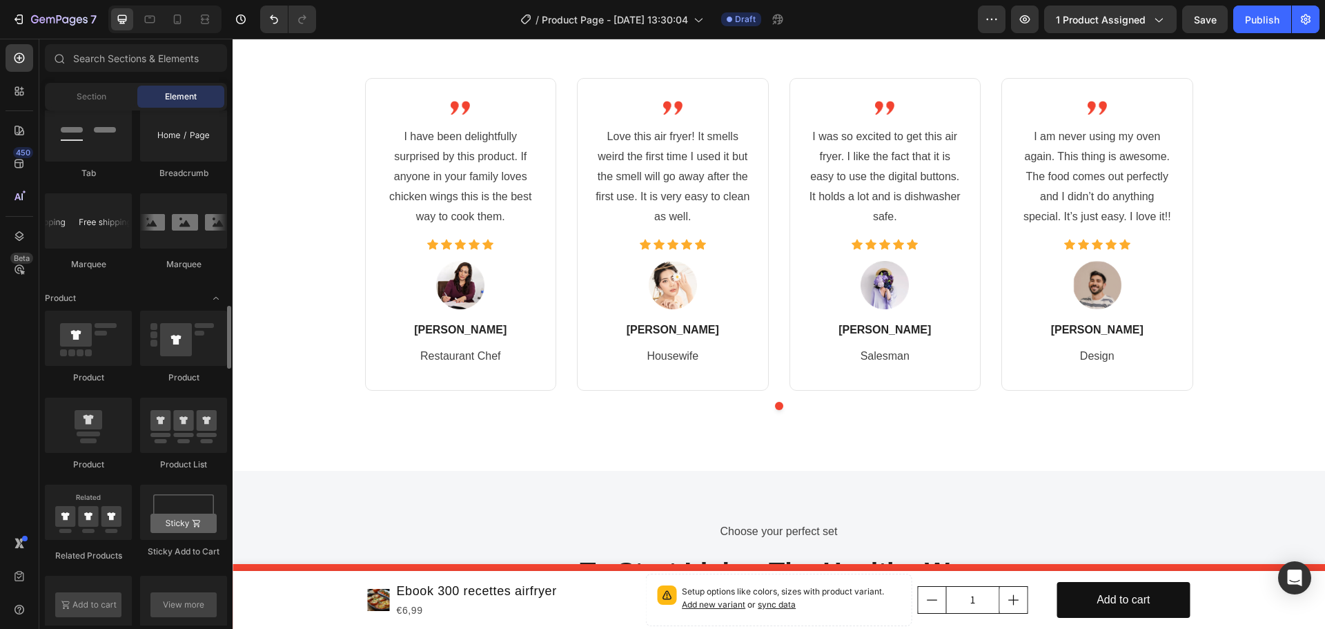
scroll to position [1518, 0]
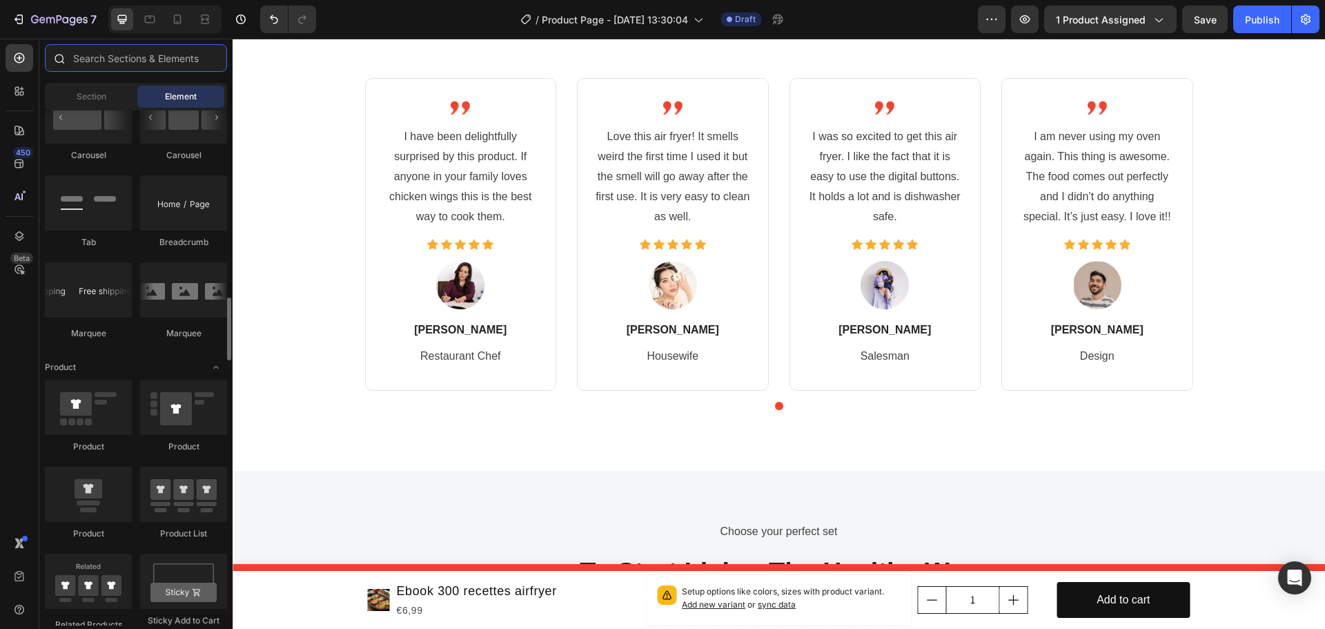
click at [141, 52] on input "text" at bounding box center [136, 58] width 182 height 28
type input "t"
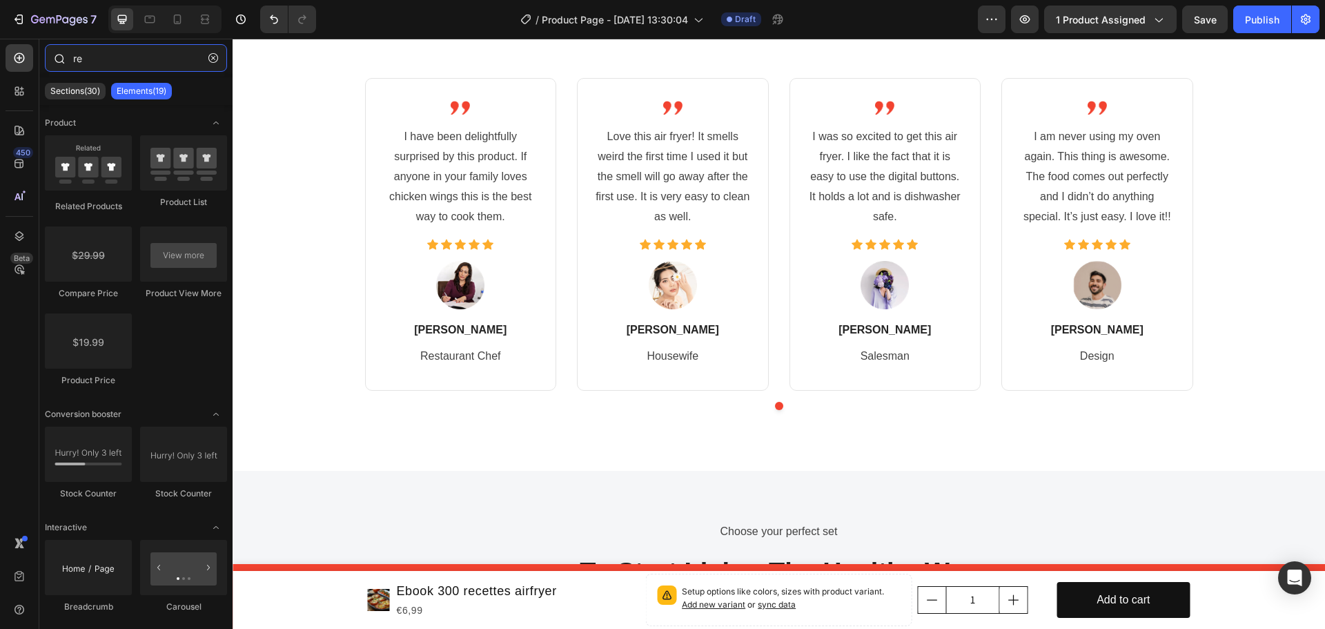
type input "rev"
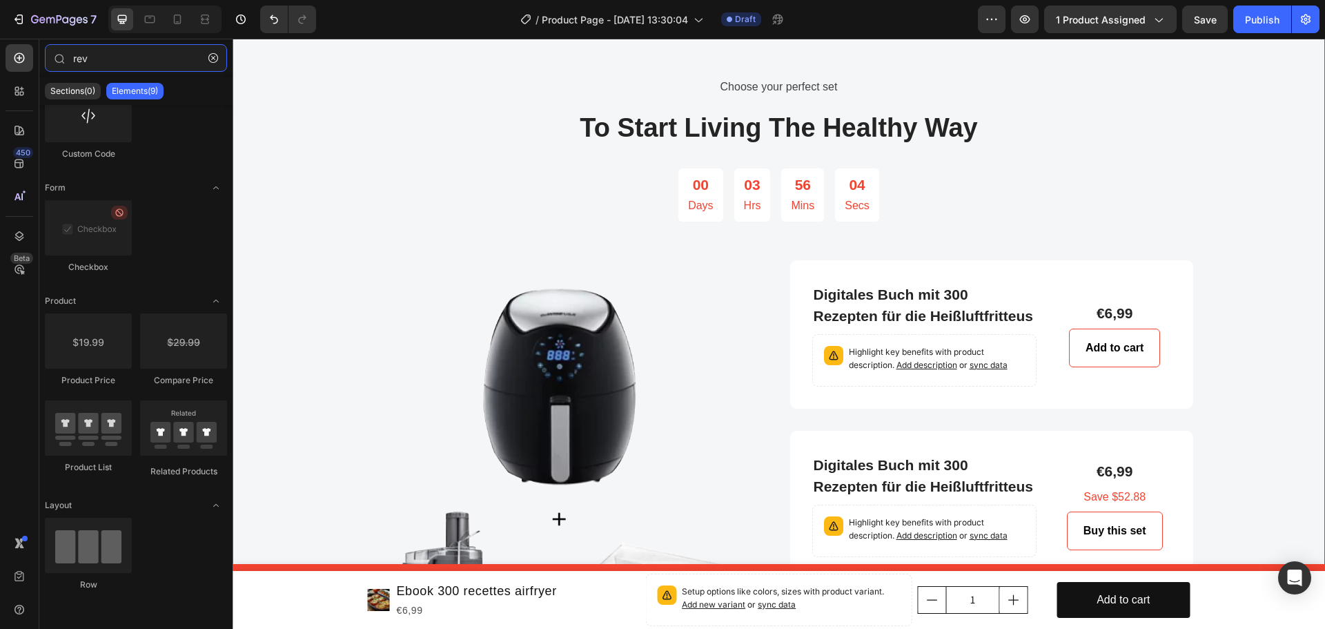
scroll to position [2860, 0]
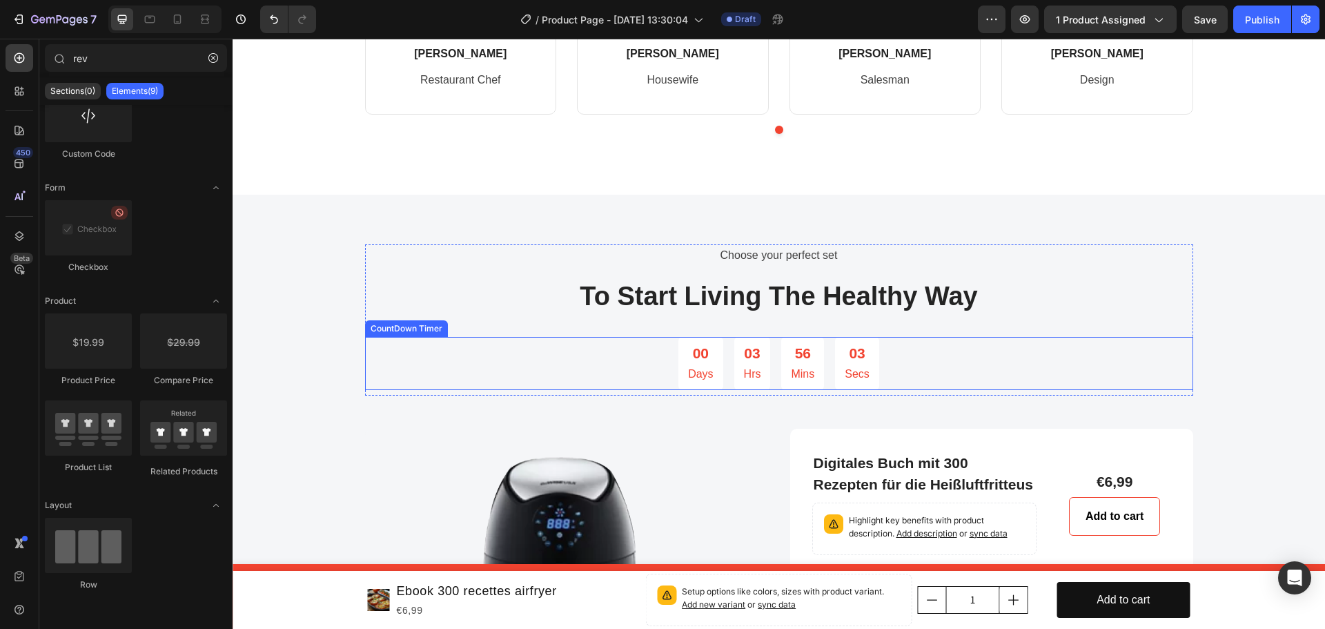
click at [762, 353] on div "03 Hrs" at bounding box center [752, 363] width 37 height 52
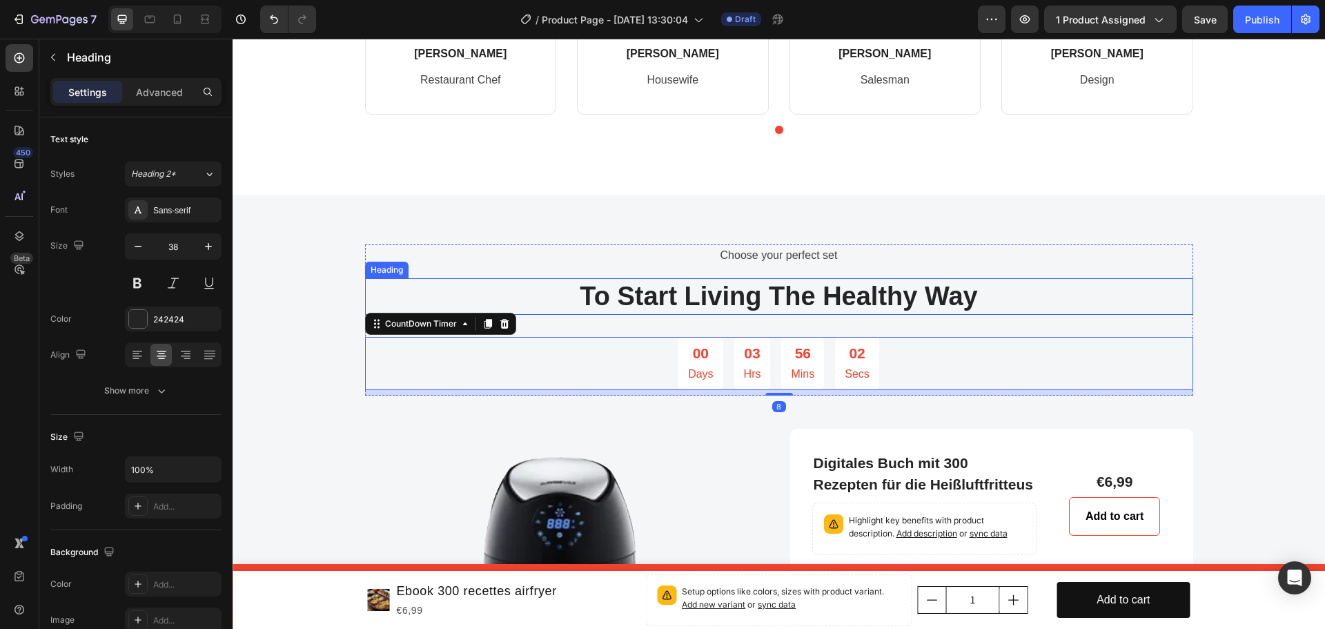
click at [742, 309] on p "To Start Living The Healthy Way" at bounding box center [778, 297] width 825 height 34
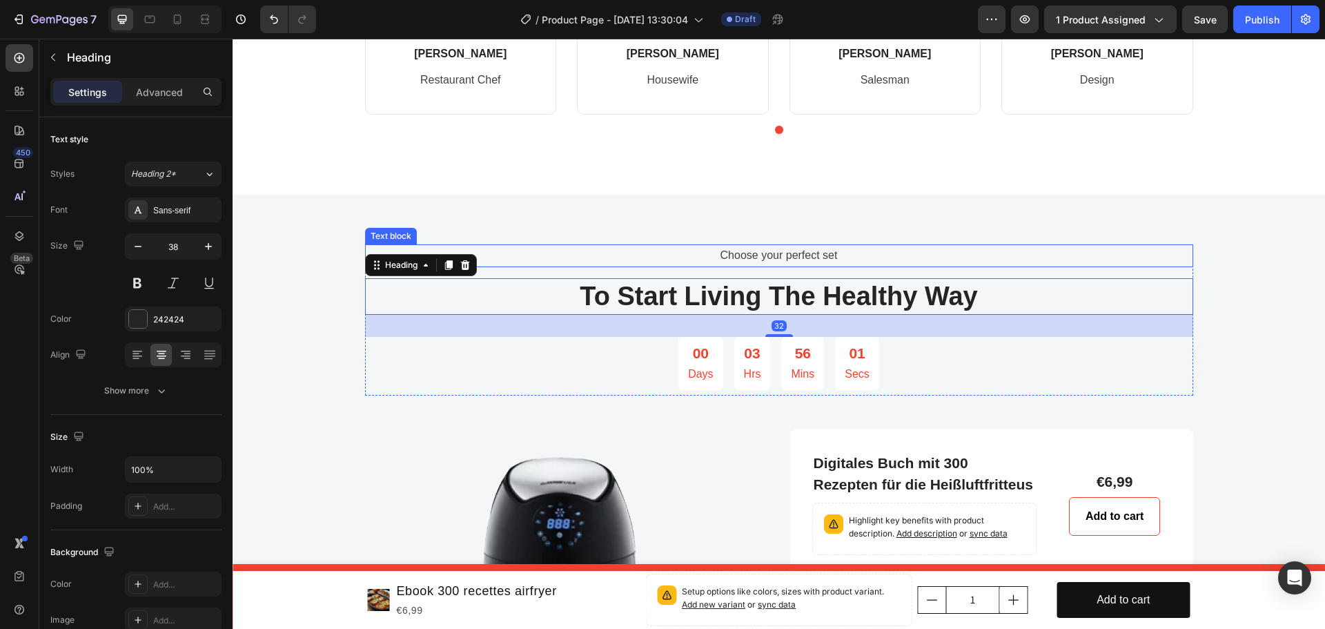
click at [747, 255] on p "Choose your perfect set" at bounding box center [778, 256] width 825 height 20
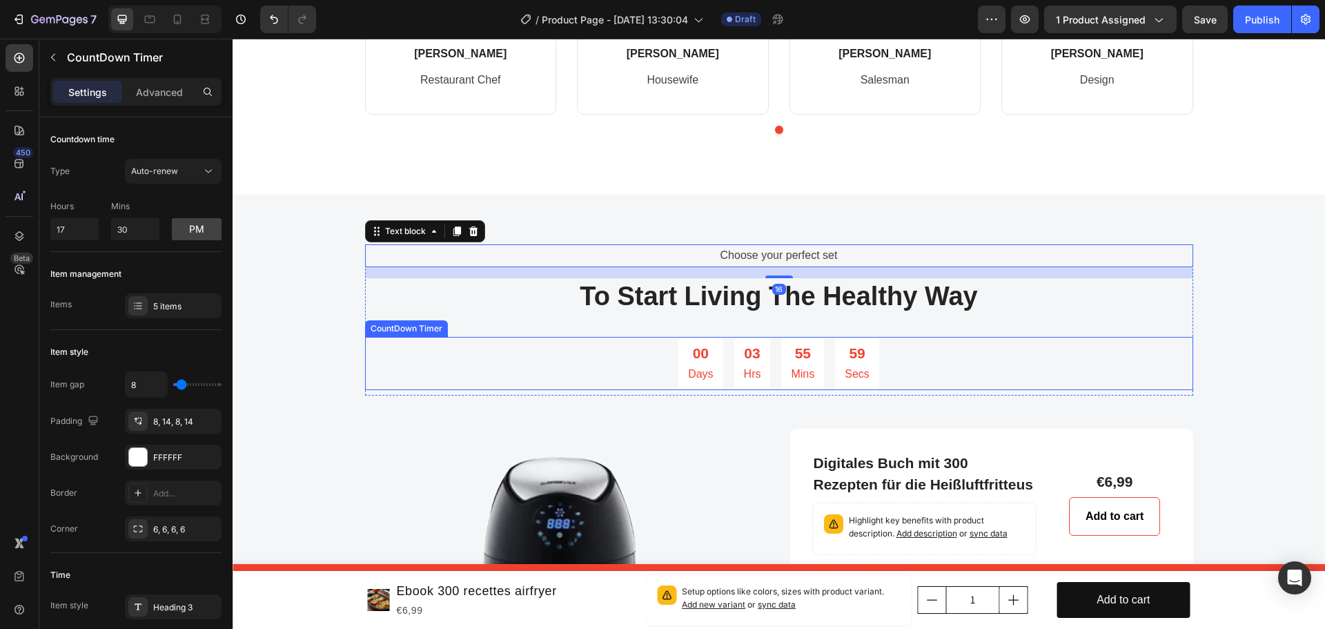
click at [759, 337] on div "03 Hrs" at bounding box center [752, 363] width 37 height 52
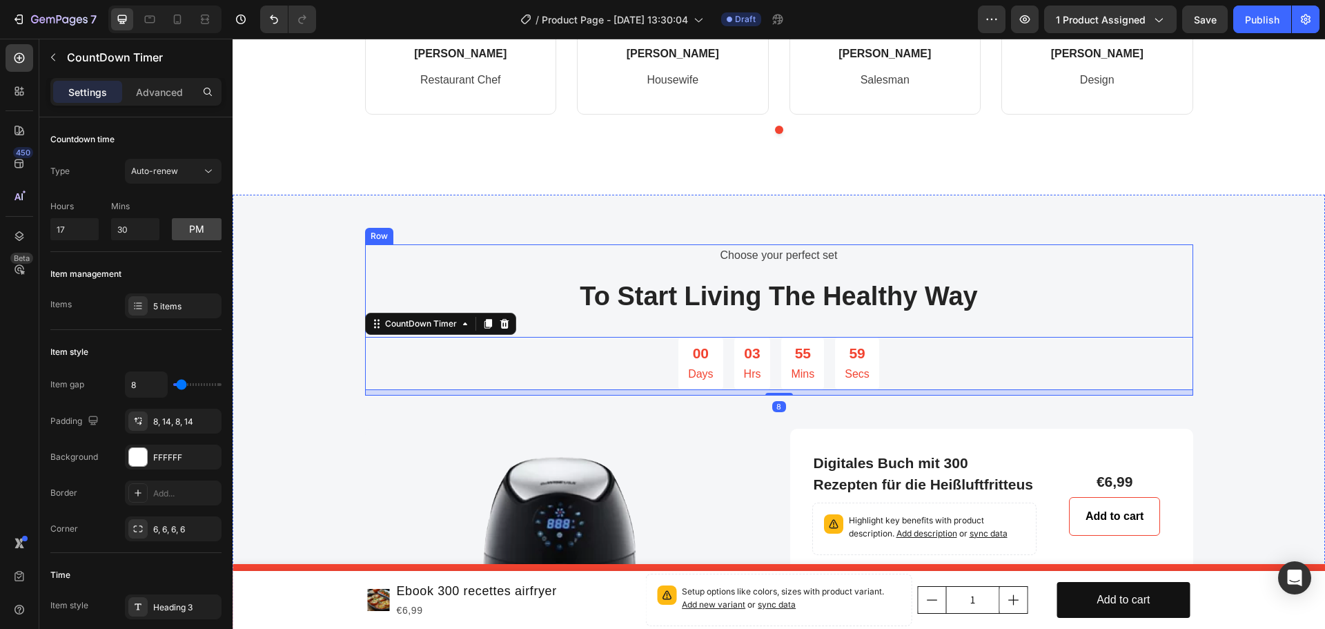
click at [749, 314] on h2 "To Start Living The Healthy Way" at bounding box center [779, 296] width 828 height 37
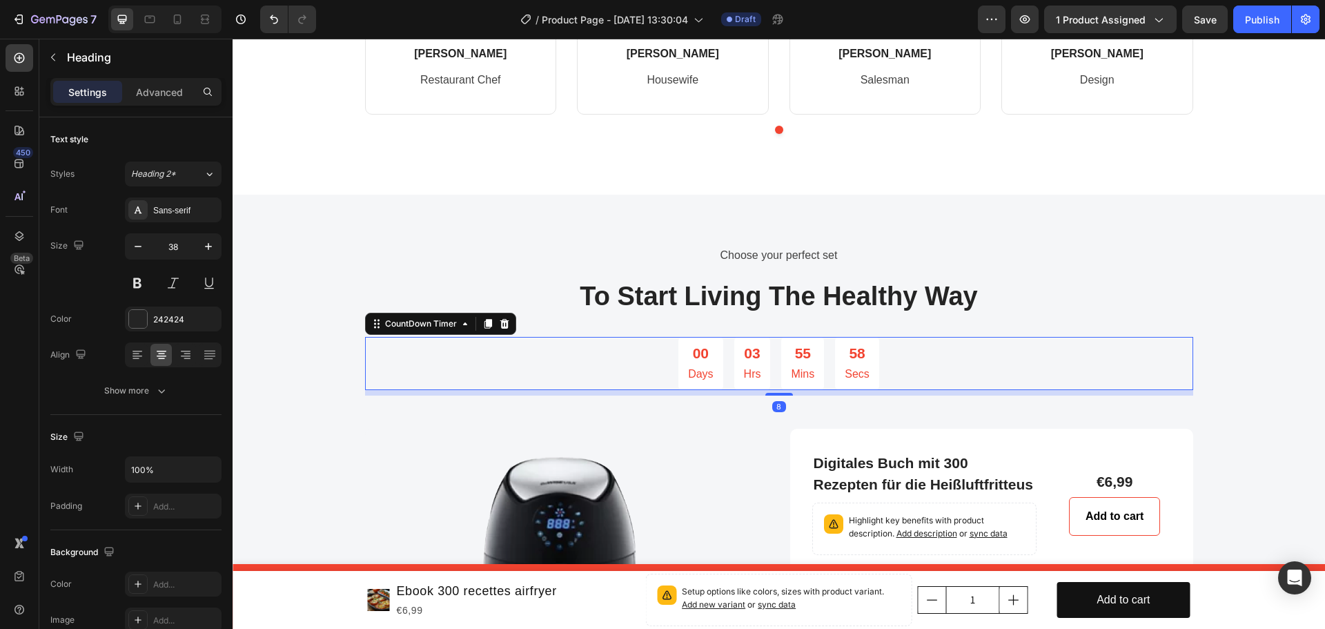
click at [755, 366] on p "Hrs" at bounding box center [752, 374] width 17 height 20
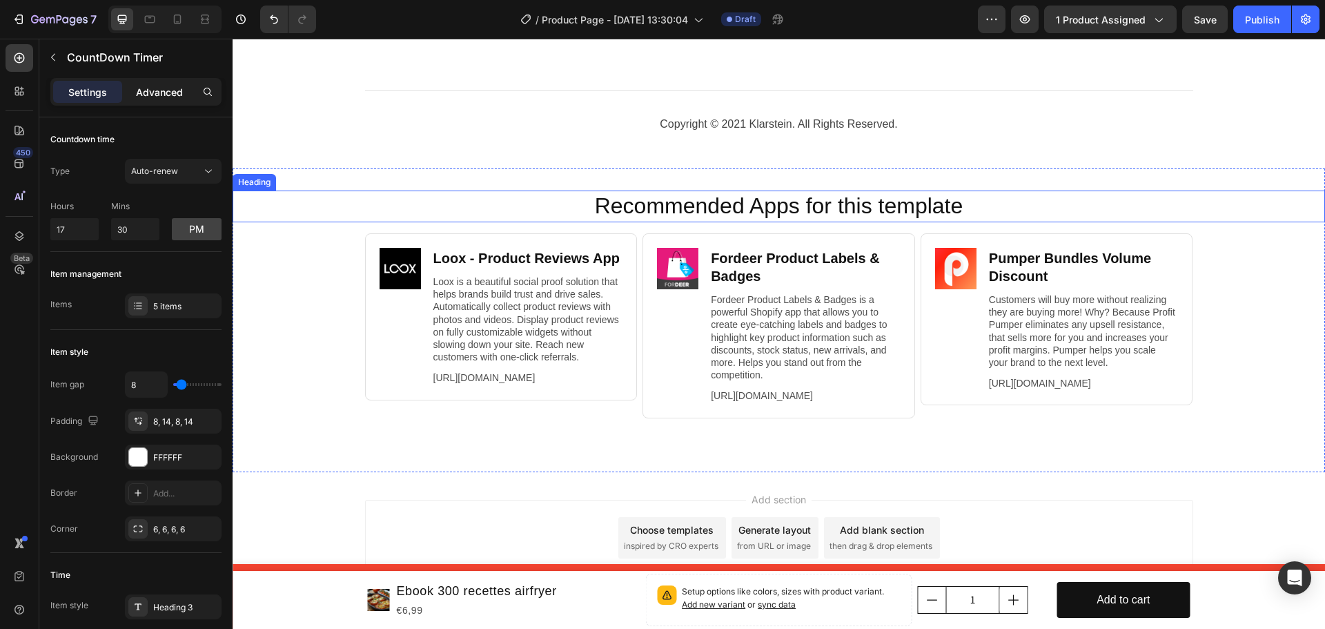
scroll to position [4931, 0]
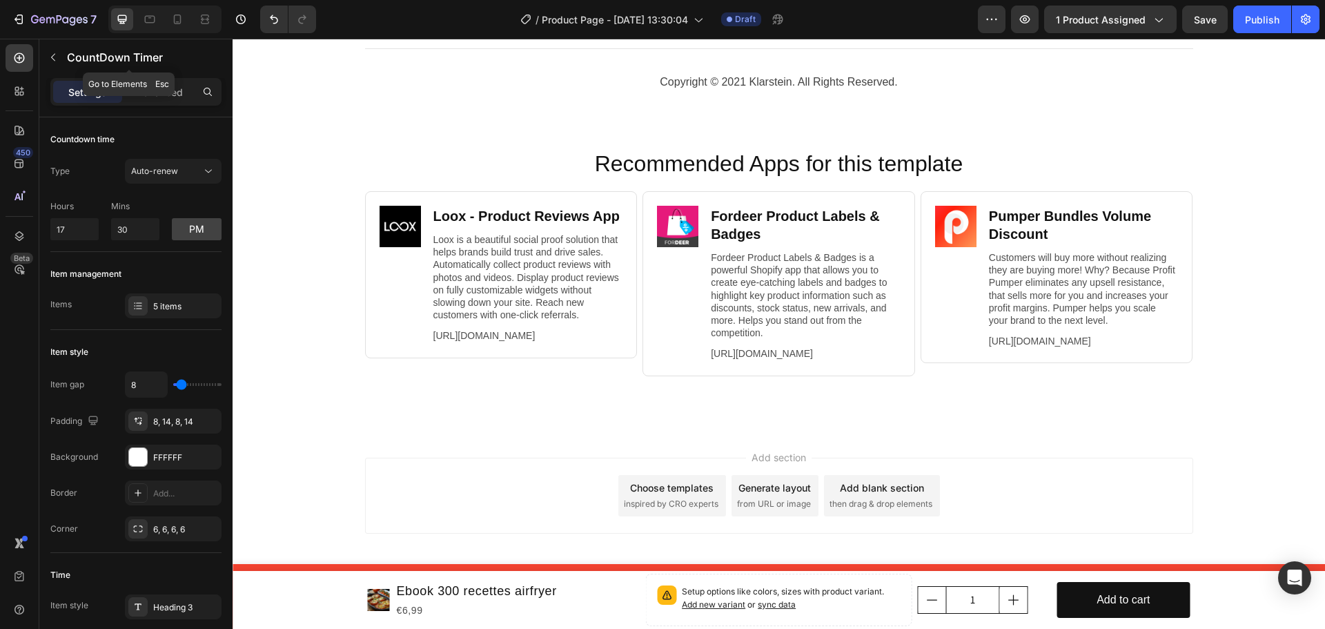
click at [60, 52] on button "button" at bounding box center [53, 57] width 22 height 22
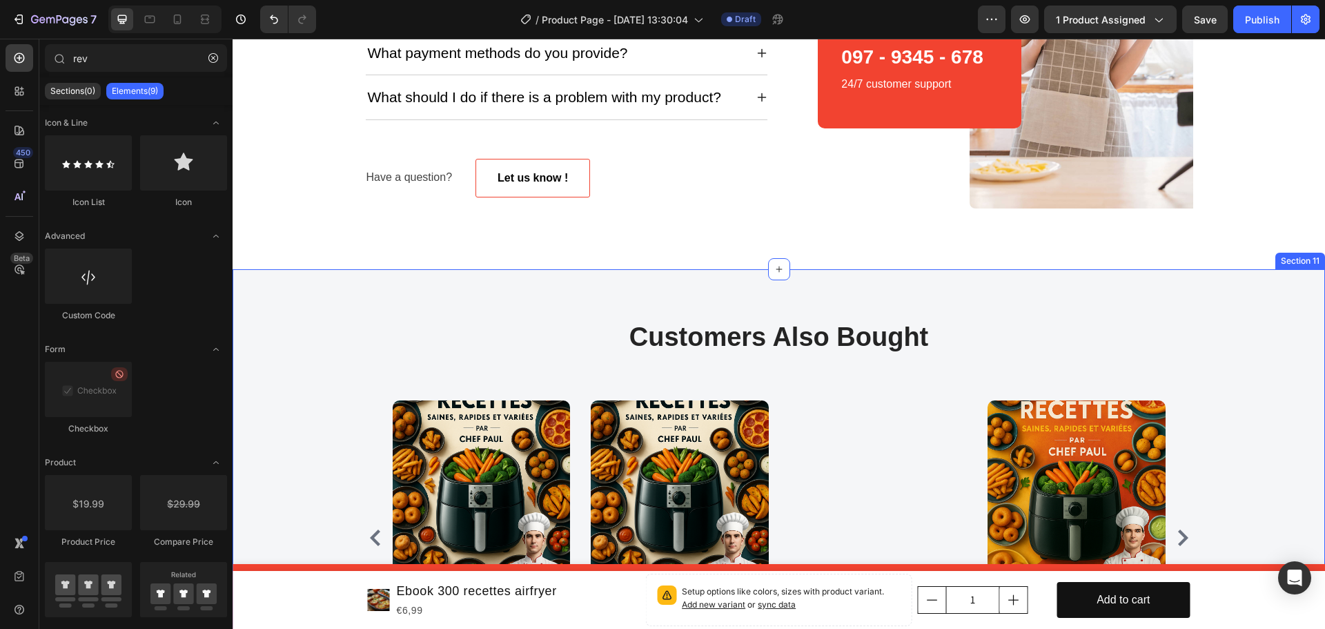
scroll to position [3982, 0]
